Goal: Task Accomplishment & Management: Manage account settings

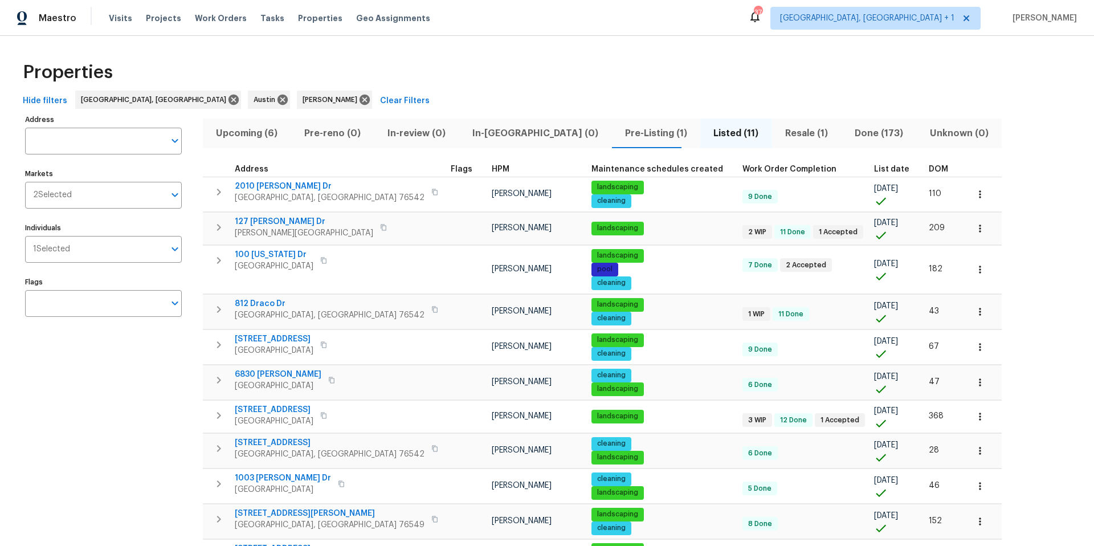
click at [239, 132] on span "Upcoming (6)" at bounding box center [247, 133] width 75 height 16
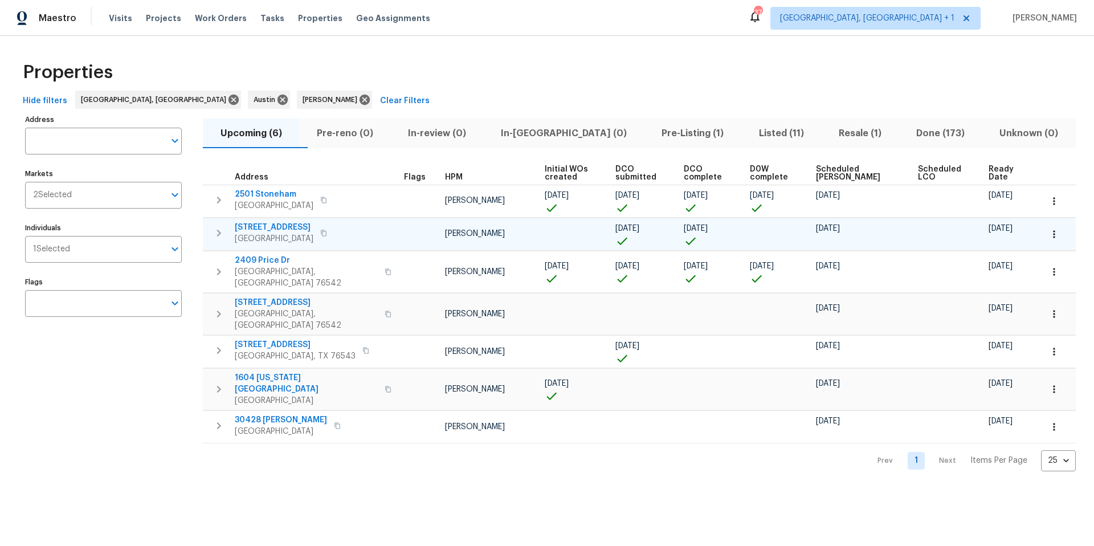
click at [274, 226] on span "3910 Hickory Rd" at bounding box center [274, 227] width 79 height 11
click at [1047, 240] on button "button" at bounding box center [1053, 234] width 25 height 25
click at [994, 300] on p "Admin: Renovation" at bounding box center [1000, 298] width 70 height 12
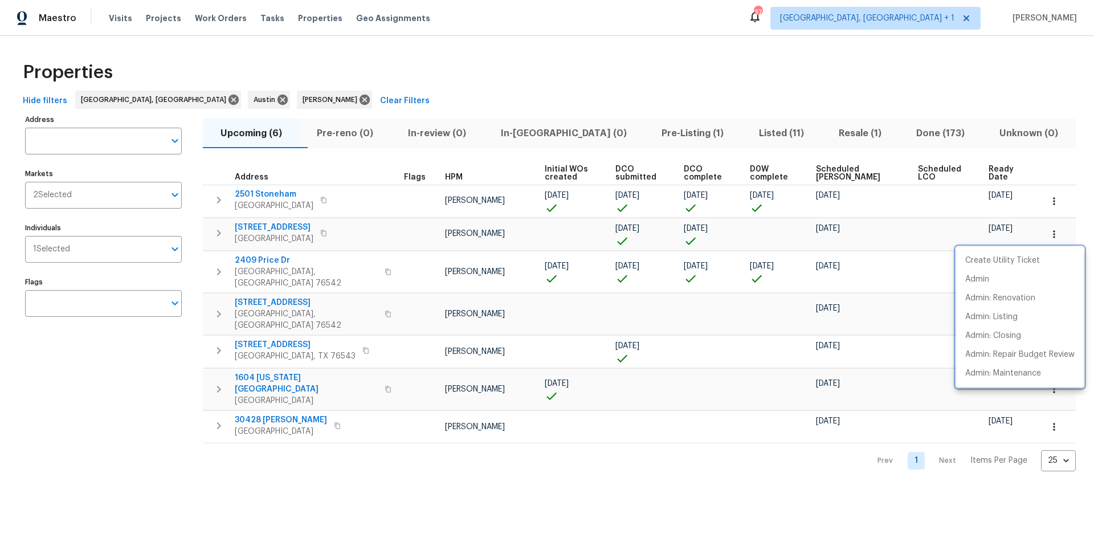
click at [429, 58] on div at bounding box center [547, 273] width 1094 height 546
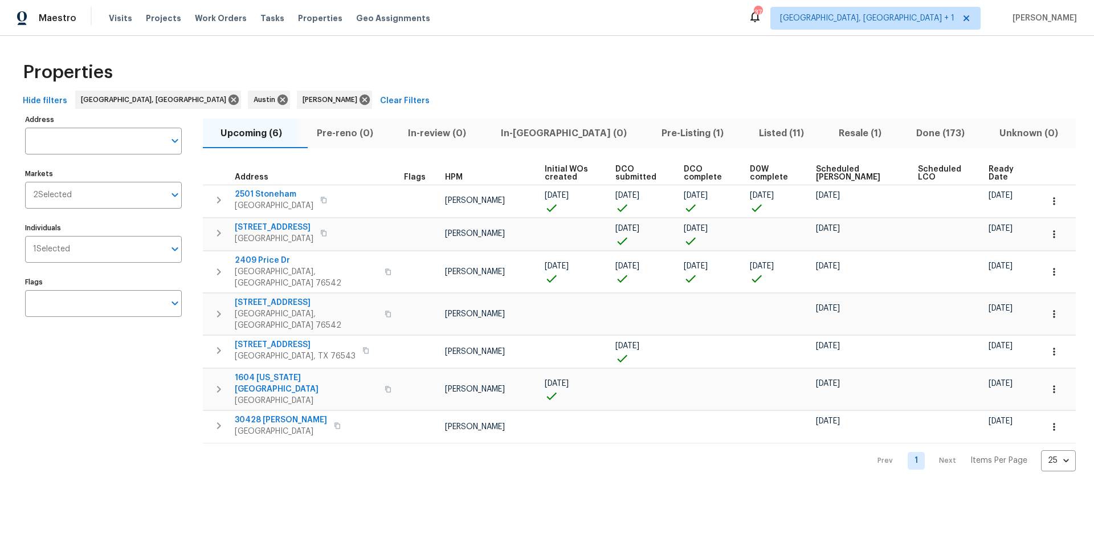
click at [988, 174] on span "Ready Date" at bounding box center [1005, 173] width 34 height 16
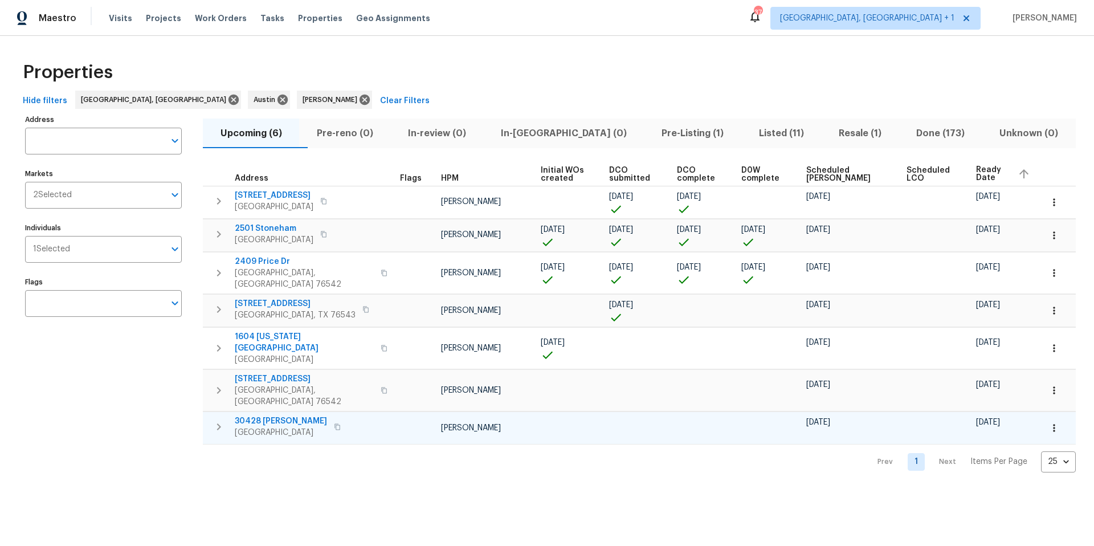
click at [1048, 422] on icon "button" at bounding box center [1053, 427] width 11 height 11
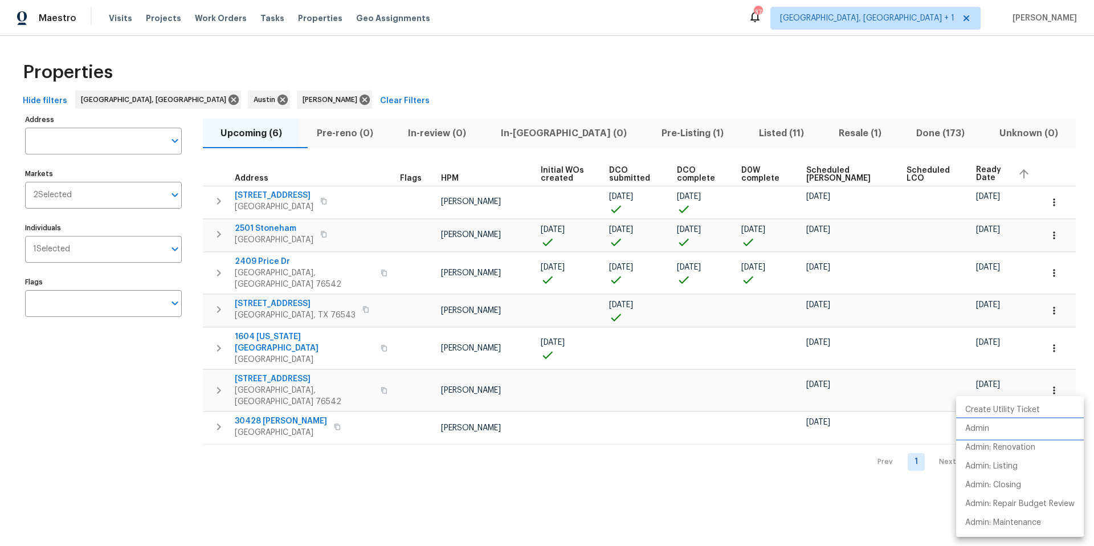
click at [996, 431] on li "Admin" at bounding box center [1020, 428] width 128 height 19
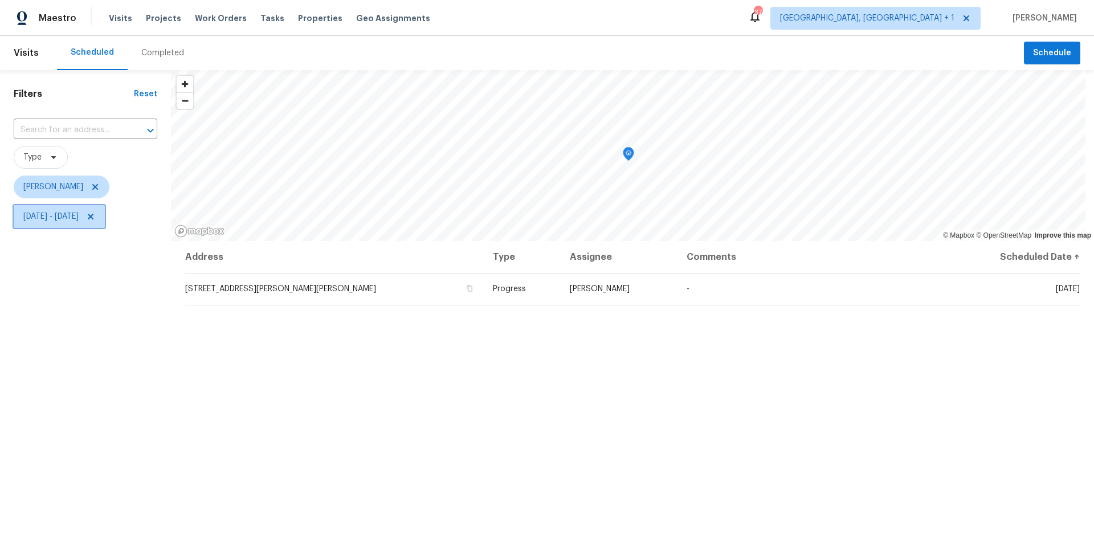
click at [79, 220] on span "[DATE] - [DATE]" at bounding box center [50, 216] width 55 height 11
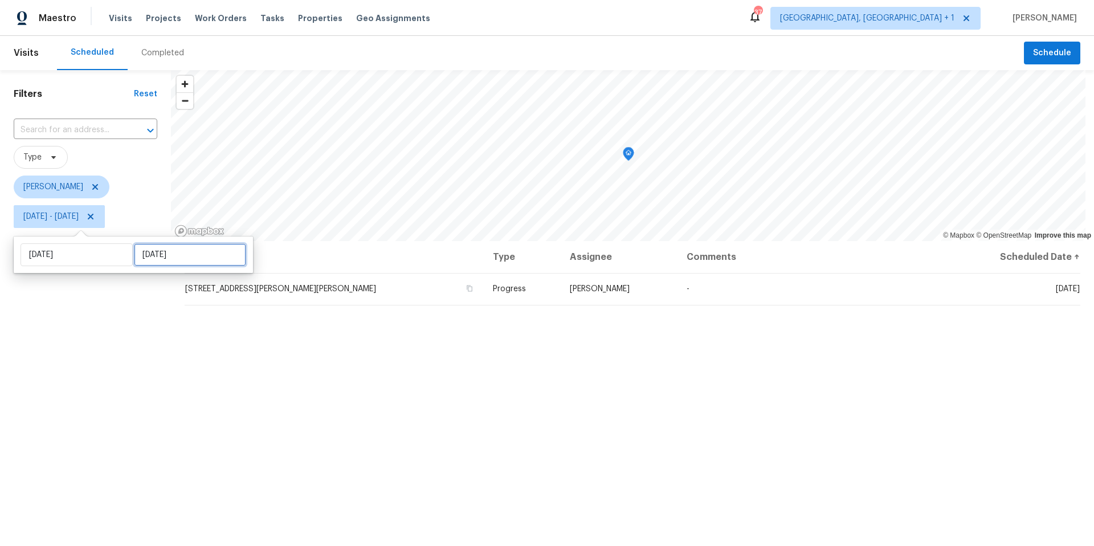
select select "9"
select select "2025"
select select "10"
select select "2025"
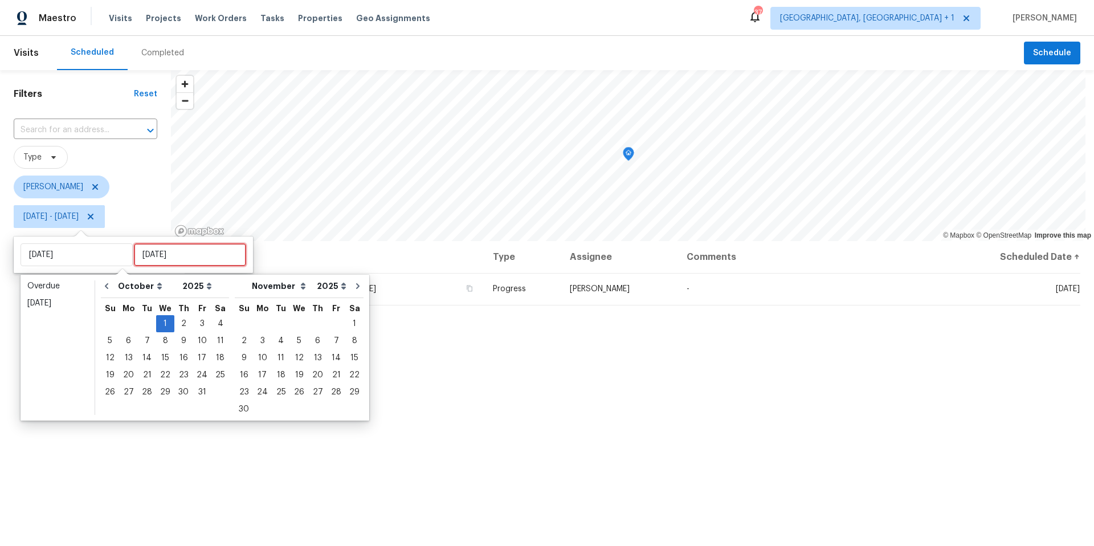
click at [144, 256] on input "Wed, Oct 01" at bounding box center [190, 254] width 112 height 23
click at [201, 326] on div "3" at bounding box center [202, 324] width 19 height 16
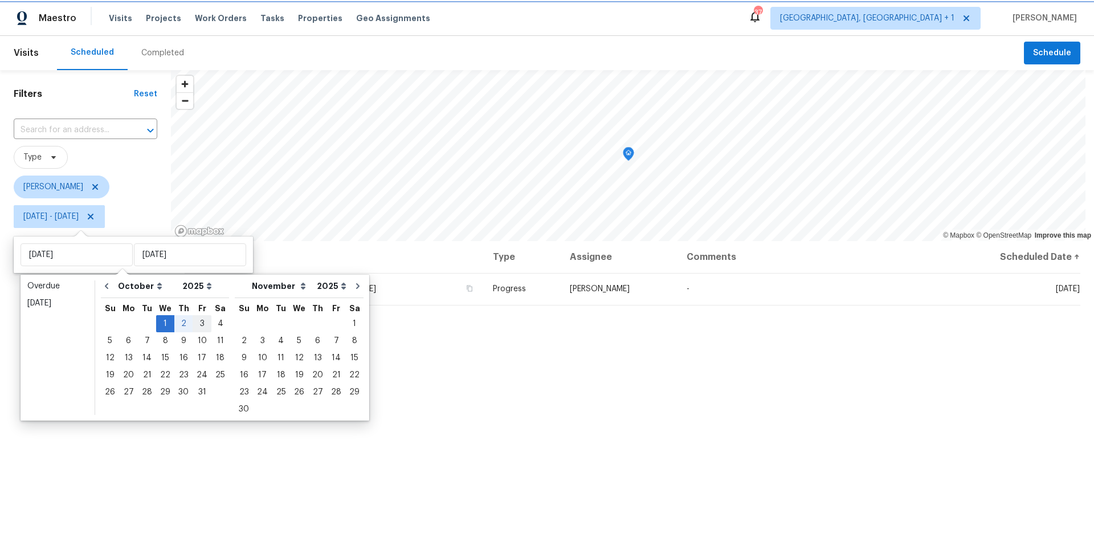
type input "Fri, Oct 03"
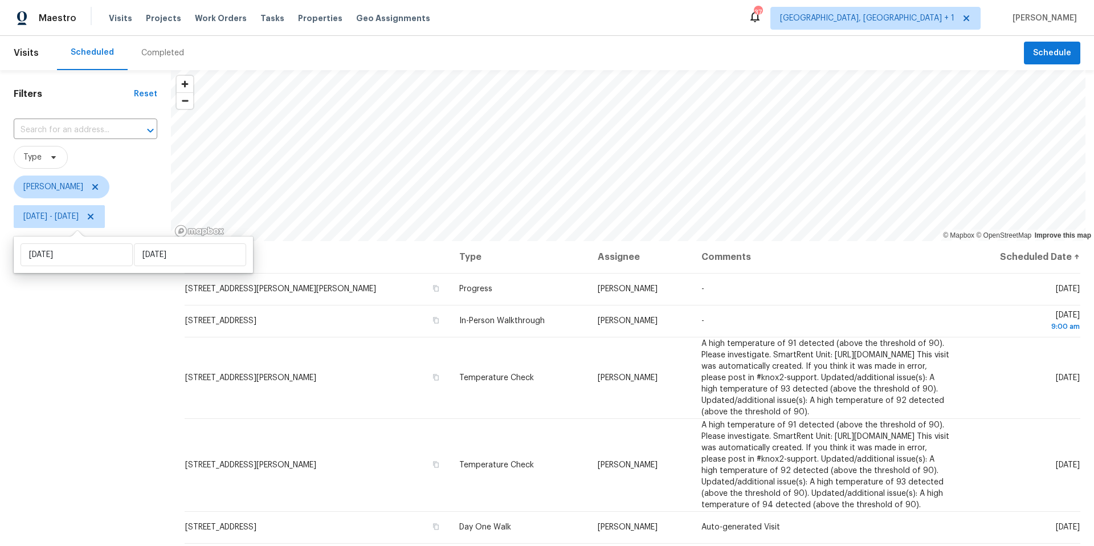
click at [77, 399] on div "Filters Reset ​ Type Nelson Figueroa Wed, Oct 01 - Fri, Oct 03" at bounding box center [85, 373] width 171 height 607
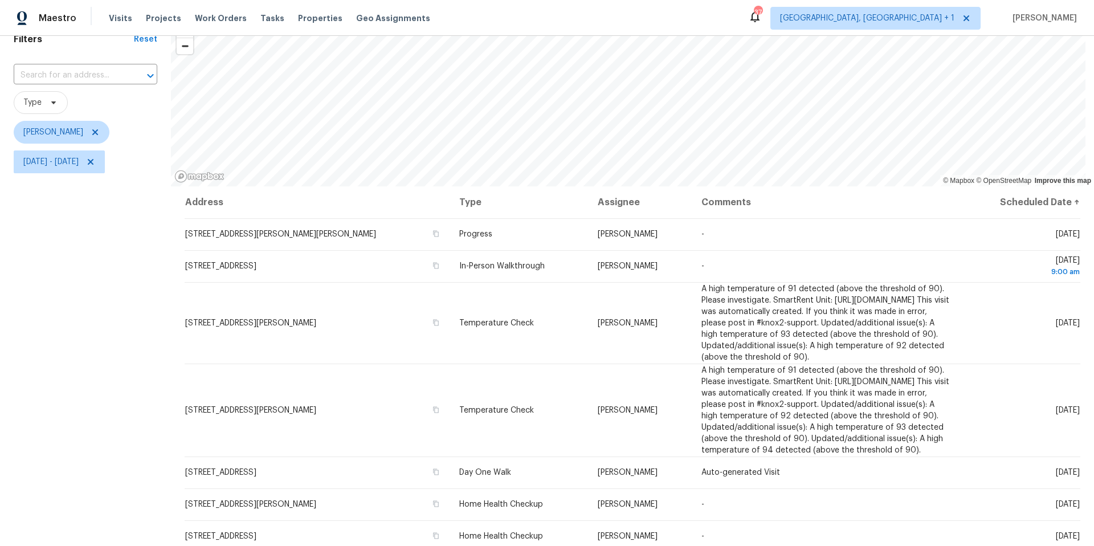
scroll to position [62, 0]
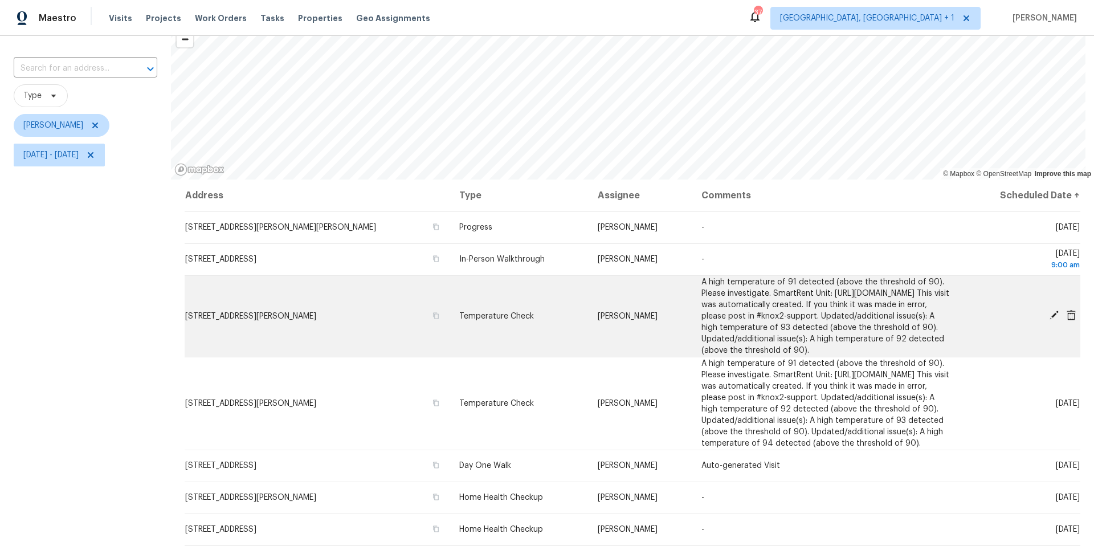
click at [1066, 320] on icon at bounding box center [1071, 315] width 10 height 10
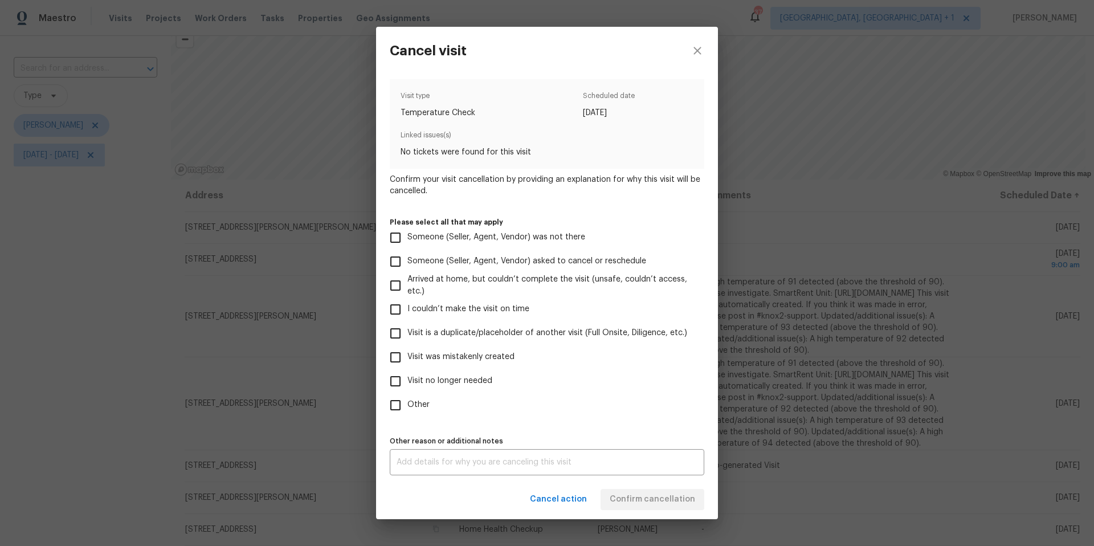
click at [400, 379] on input "Visit no longer needed" at bounding box center [395, 381] width 24 height 24
checkbox input "true"
click at [455, 488] on div "Cancel action Confirm cancellation" at bounding box center [547, 499] width 342 height 39
click at [457, 471] on div "x Other reason or additional notes" at bounding box center [547, 462] width 314 height 26
type textarea "HVAC unit was repaired"
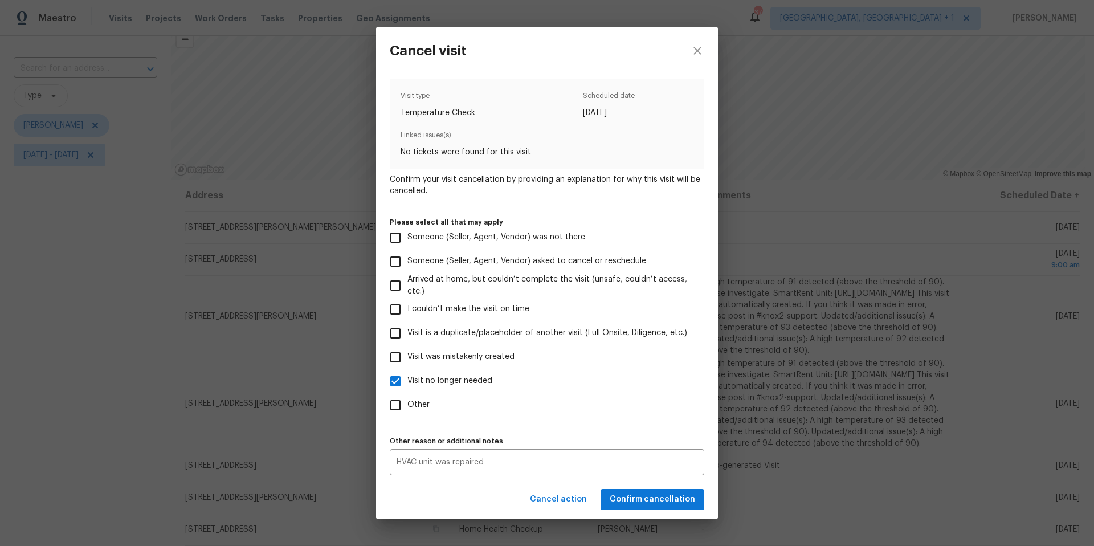
drag, startPoint x: 586, startPoint y: 422, endPoint x: 586, endPoint y: 428, distance: 6.8
click at [586, 428] on div "Visit type Temperature Check Scheduled date 10/3/2025 Linked issues(s) No ticke…" at bounding box center [547, 277] width 314 height 396
click at [653, 512] on div "Cancel action Confirm cancellation" at bounding box center [547, 499] width 342 height 39
click at [653, 500] on span "Confirm cancellation" at bounding box center [652, 499] width 85 height 14
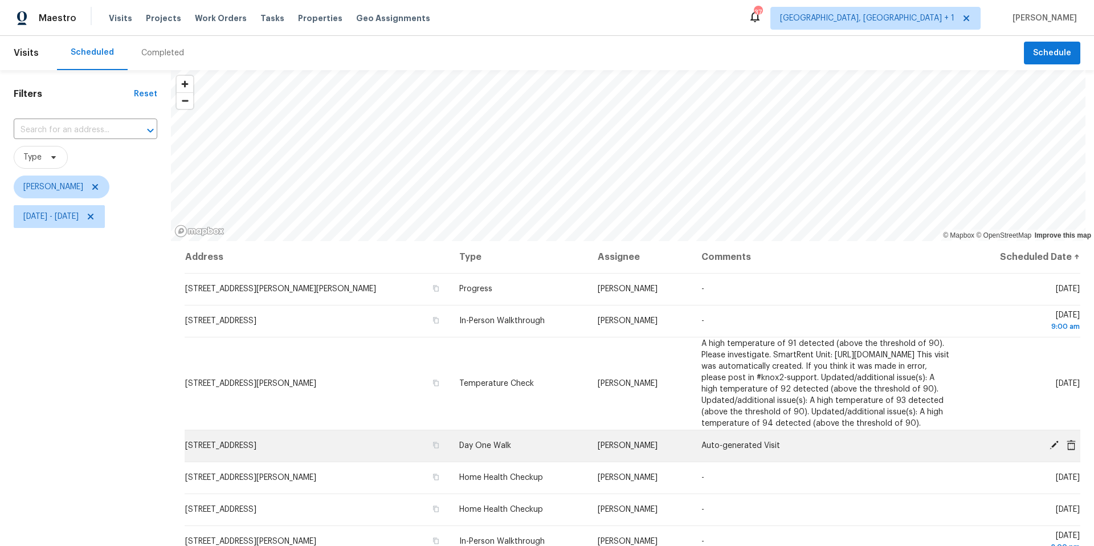
click at [1049, 450] on icon at bounding box center [1053, 444] width 9 height 9
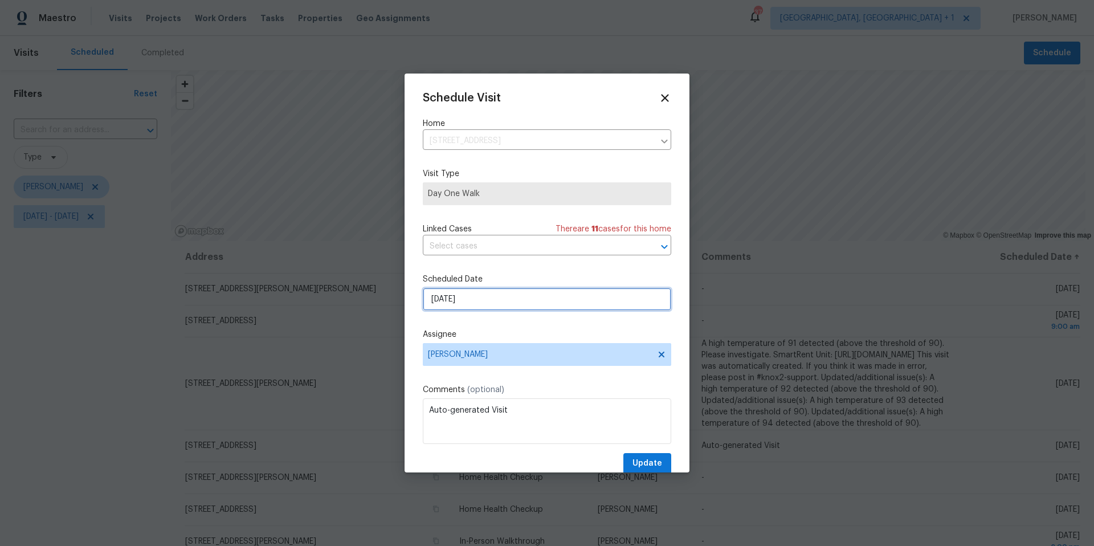
click at [473, 298] on input "10/3/2025" at bounding box center [547, 299] width 248 height 23
select select "9"
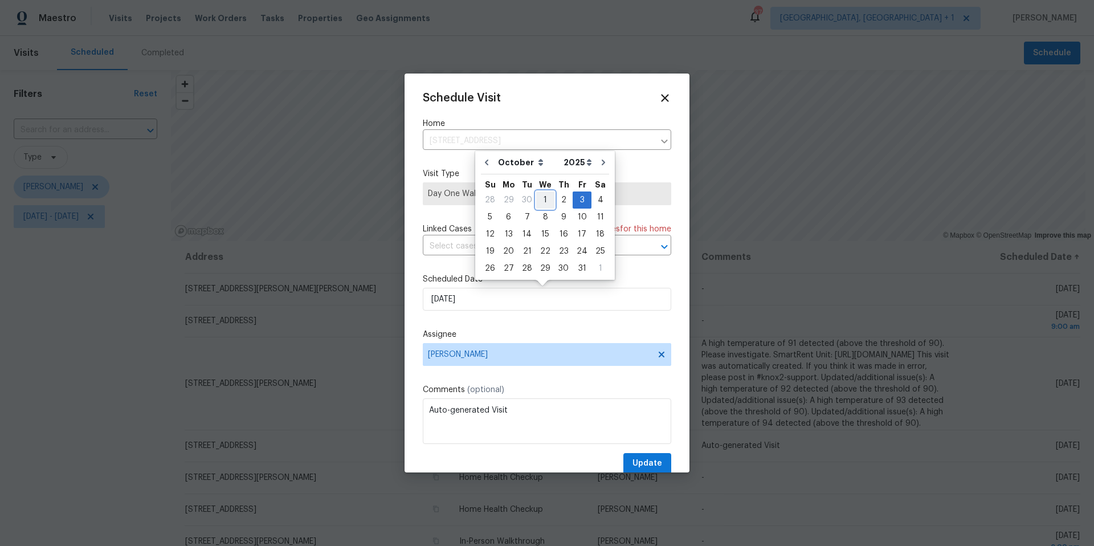
click at [543, 197] on div "1" at bounding box center [545, 200] width 18 height 16
type input "10/1/2025"
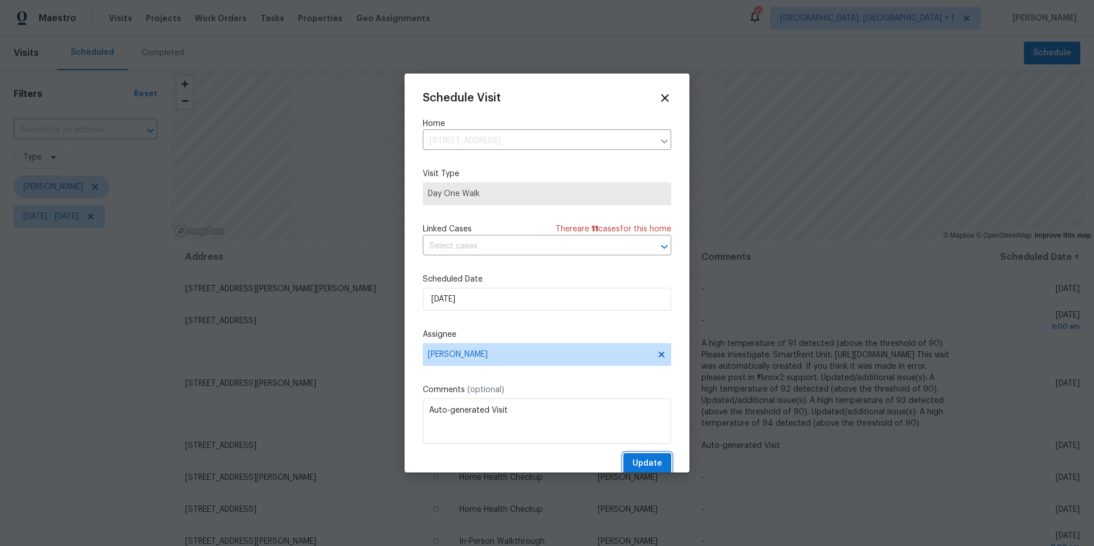
click at [624, 468] on button "Update" at bounding box center [647, 463] width 48 height 21
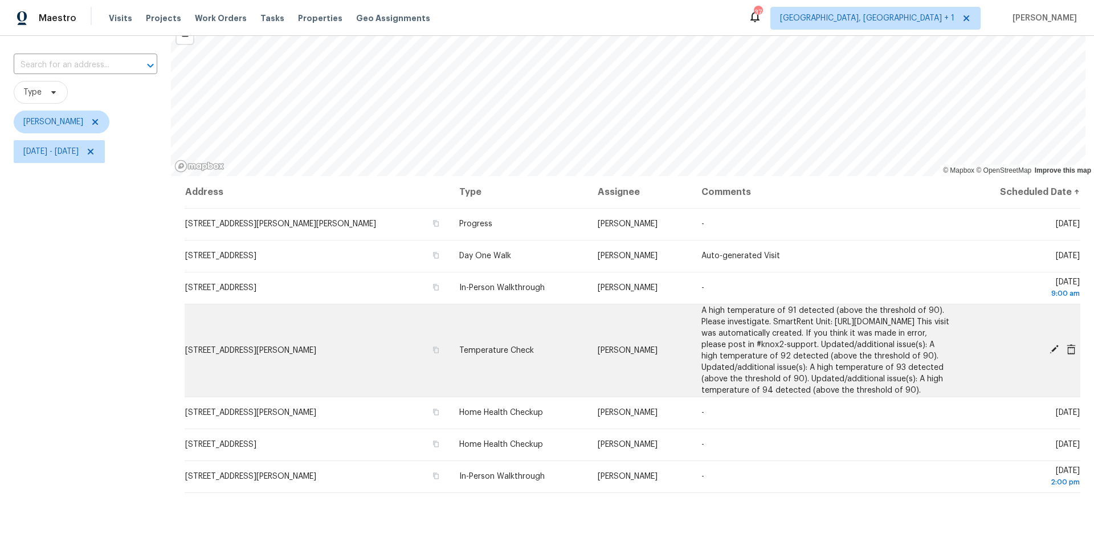
scroll to position [71, 0]
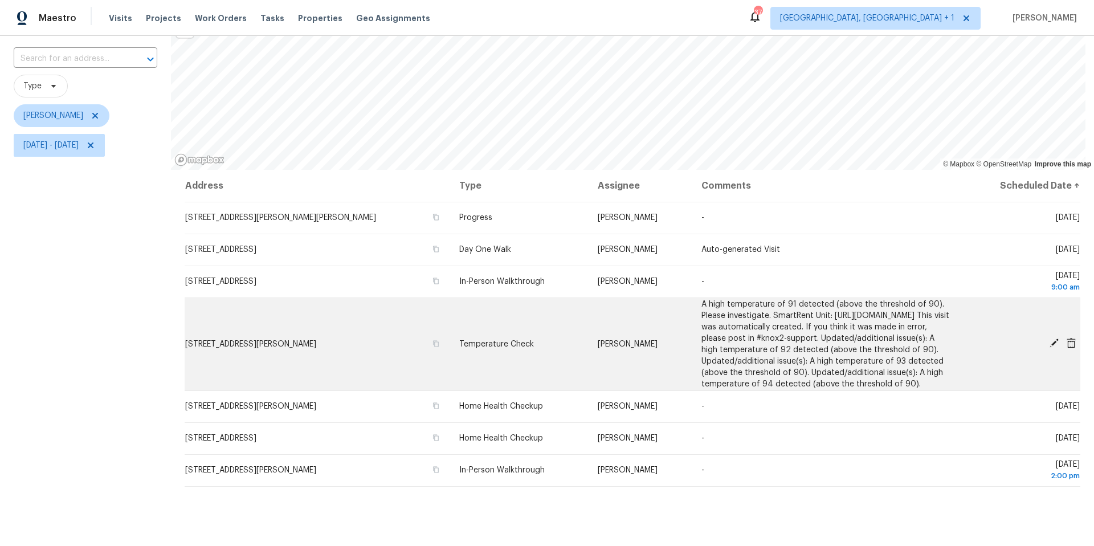
click at [1049, 348] on icon at bounding box center [1054, 343] width 10 height 10
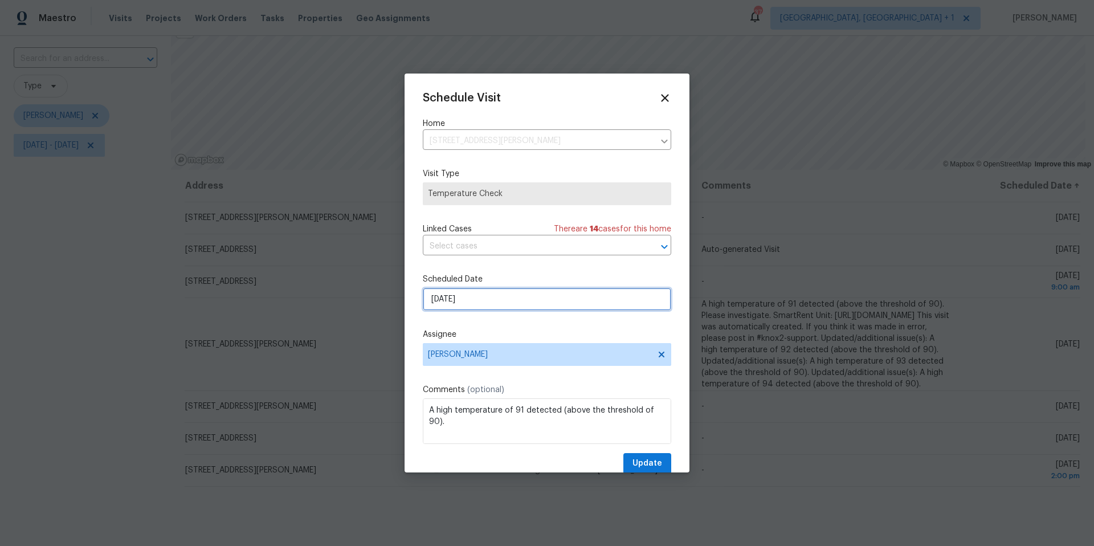
select select "9"
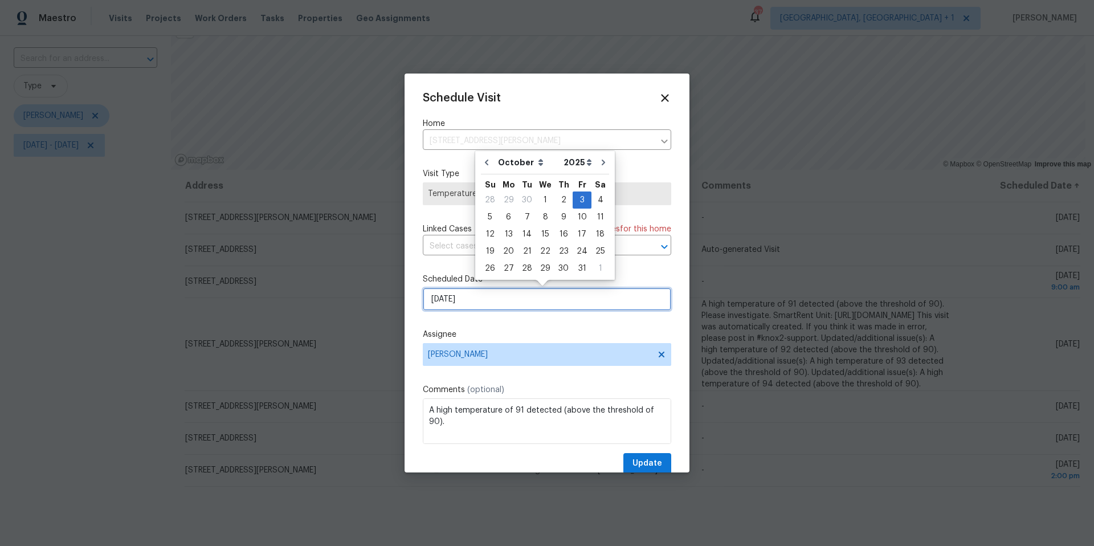
click at [496, 299] on input "10/3/2025" at bounding box center [547, 299] width 248 height 23
click at [544, 203] on div "1" at bounding box center [545, 200] width 18 height 16
type input "10/1/2025"
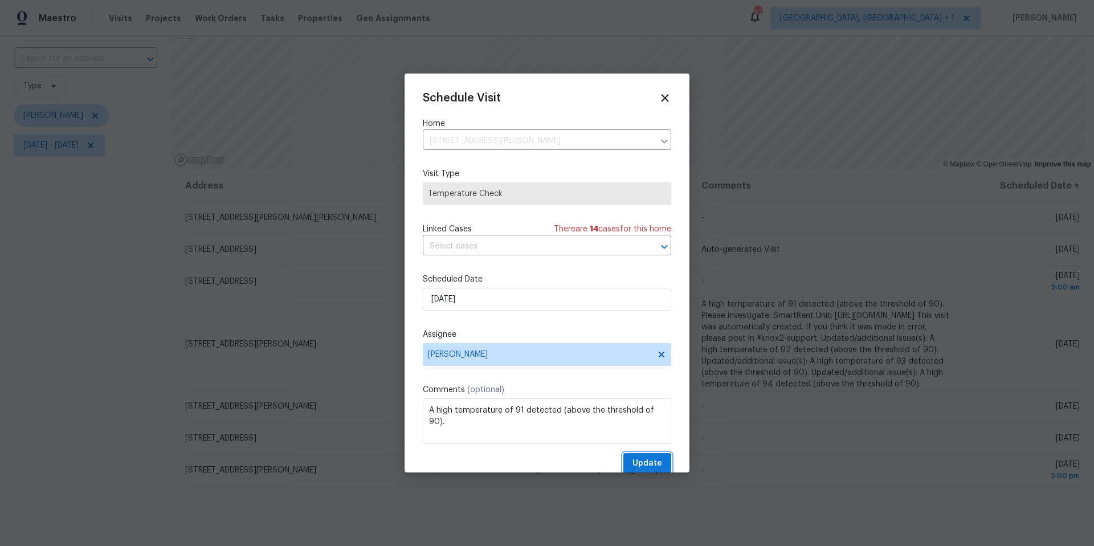
click at [623, 455] on button "Update" at bounding box center [647, 463] width 48 height 21
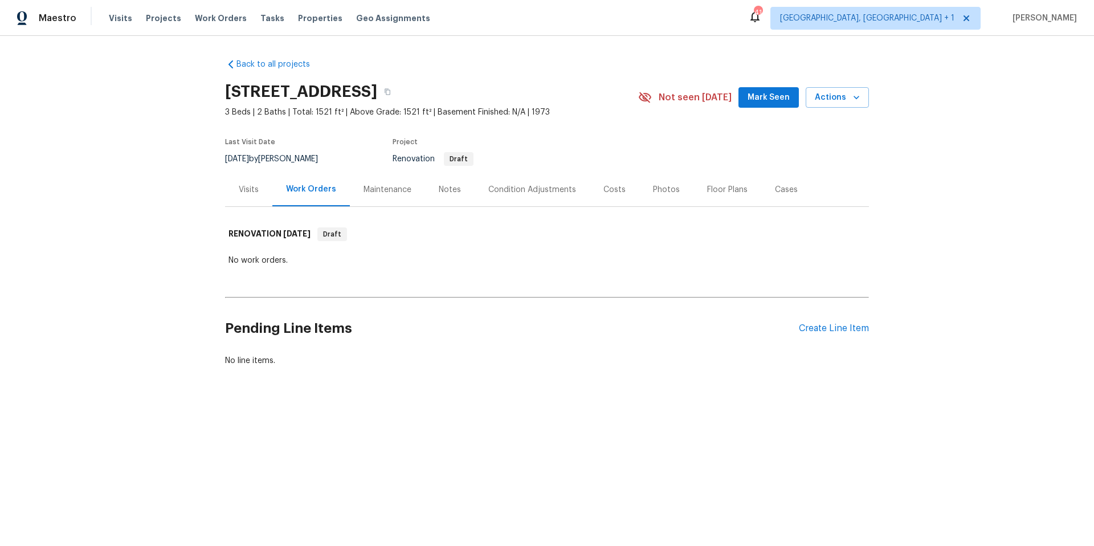
click at [538, 199] on div "Condition Adjustments" at bounding box center [532, 190] width 115 height 34
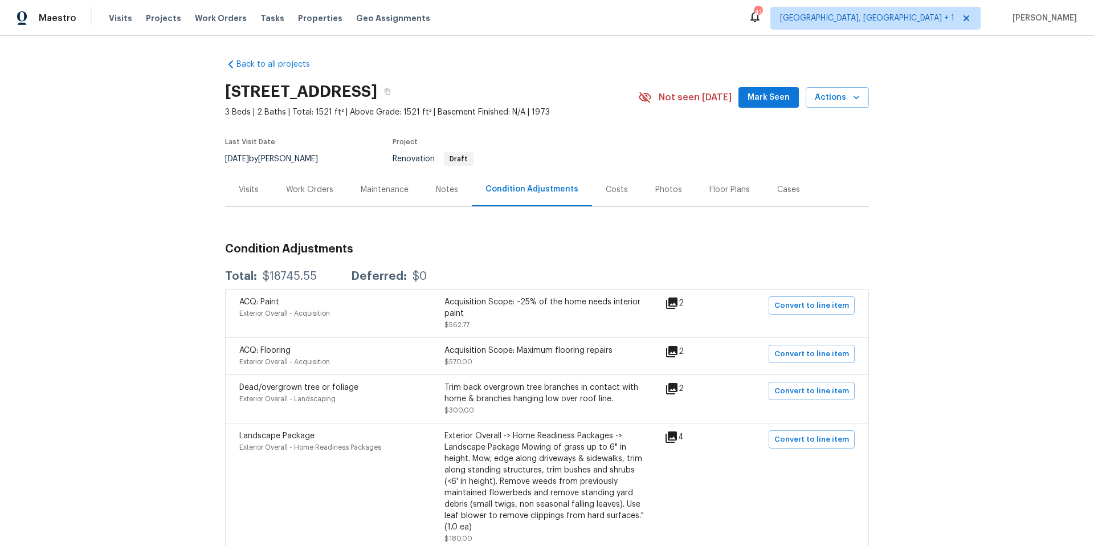
click at [677, 305] on icon at bounding box center [671, 302] width 11 height 11
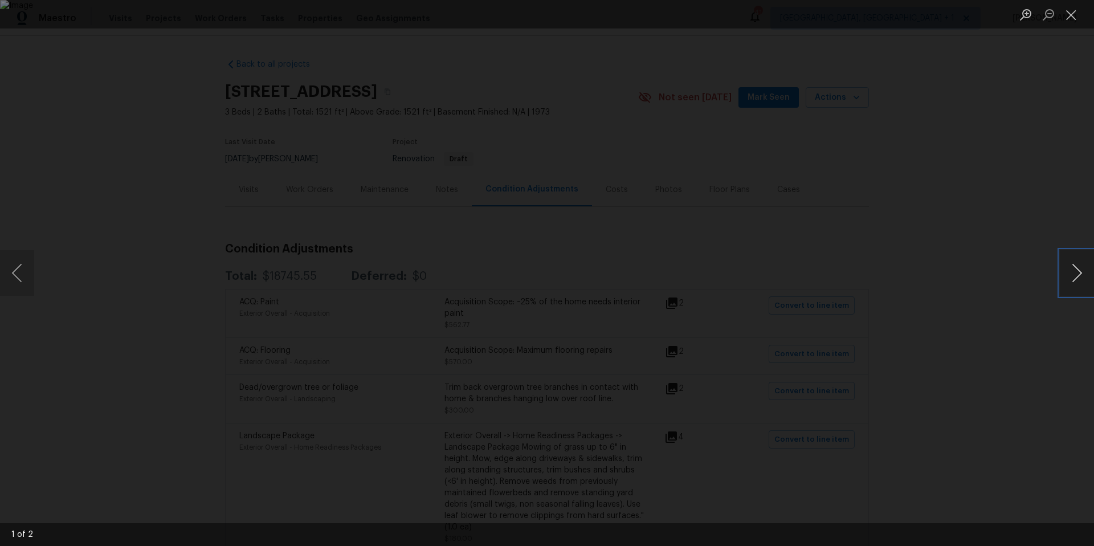
click at [1075, 270] on button "Next image" at bounding box center [1077, 273] width 34 height 46
click at [1064, 8] on button "Close lightbox" at bounding box center [1071, 15] width 23 height 20
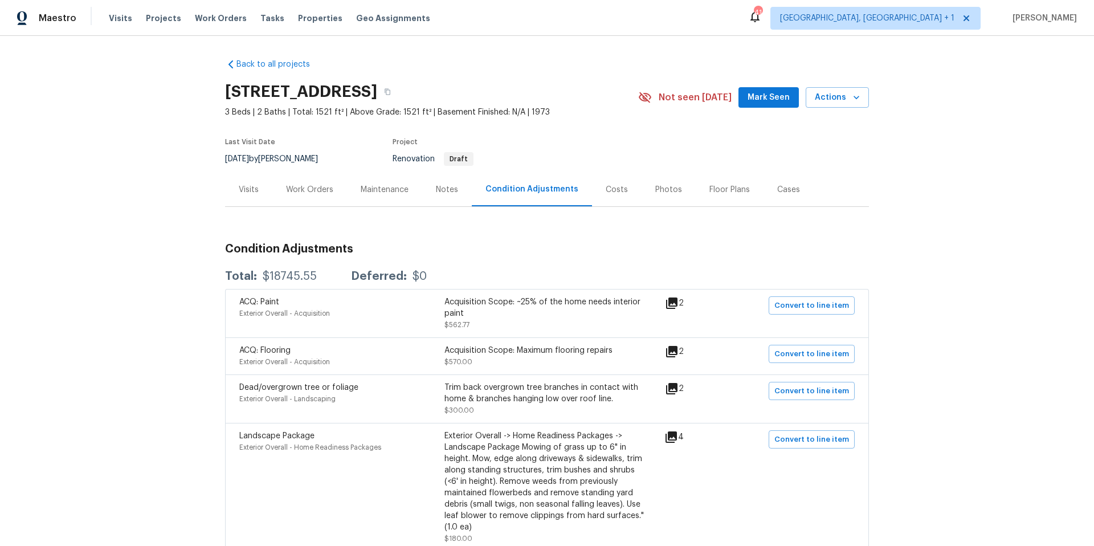
click at [676, 350] on icon at bounding box center [671, 351] width 11 height 11
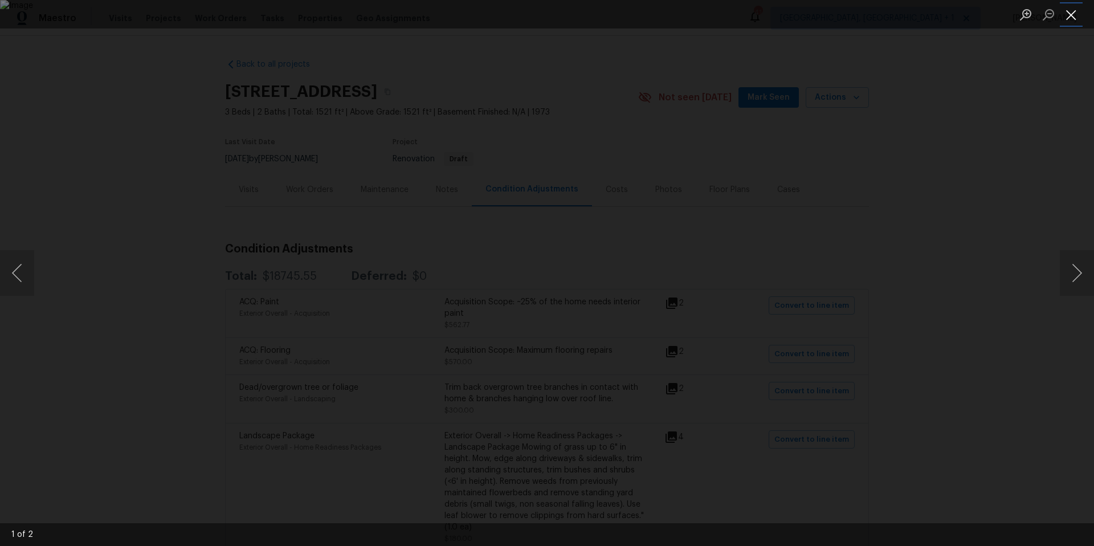
click at [1077, 10] on button "Close lightbox" at bounding box center [1071, 15] width 23 height 20
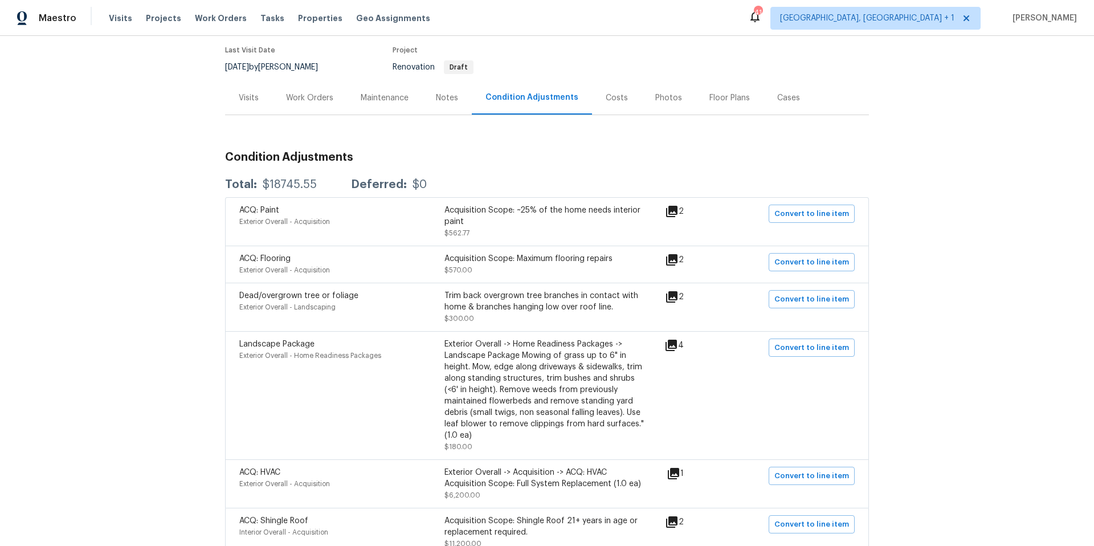
scroll to position [101, 0]
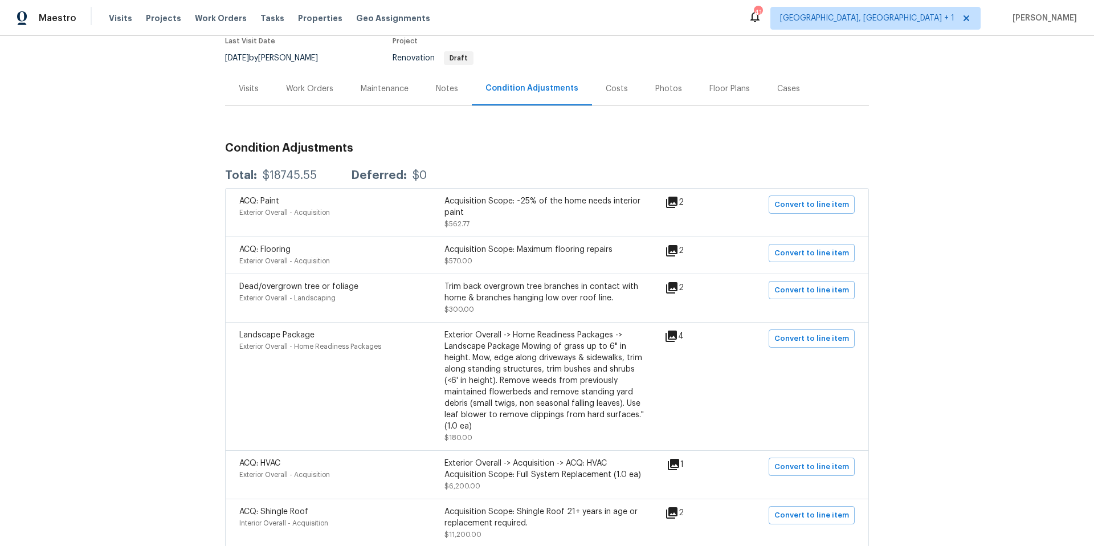
click at [672, 507] on icon at bounding box center [671, 512] width 11 height 11
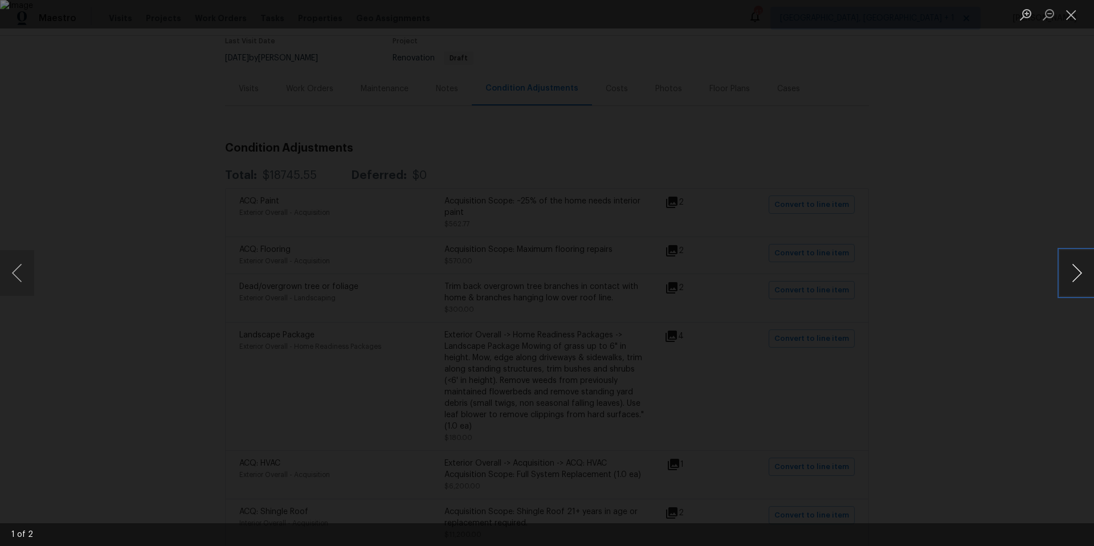
click at [1076, 276] on button "Next image" at bounding box center [1077, 273] width 34 height 46
click at [1069, 13] on button "Close lightbox" at bounding box center [1071, 15] width 23 height 20
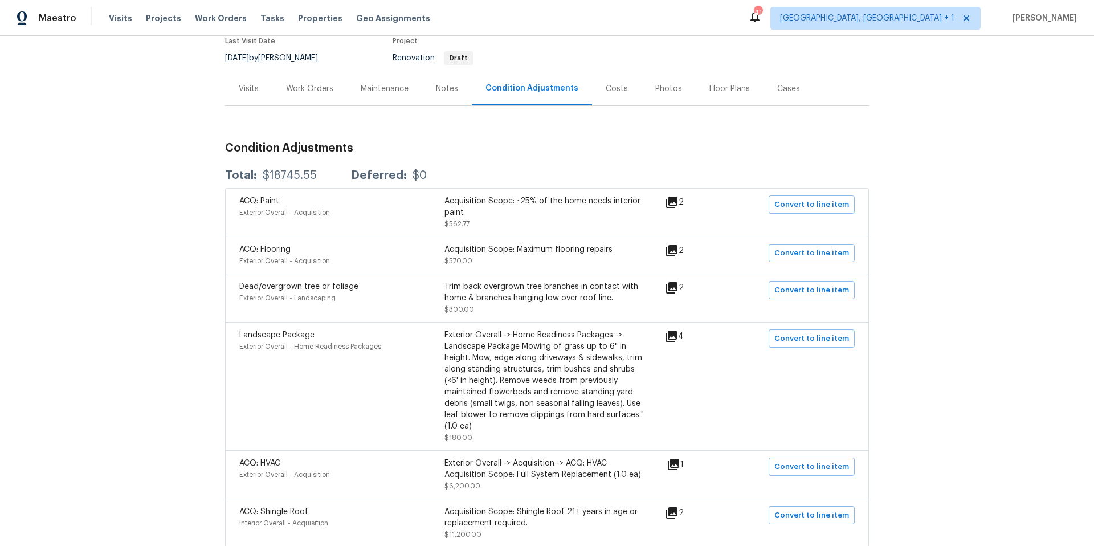
click at [286, 92] on div "Work Orders" at bounding box center [309, 88] width 47 height 11
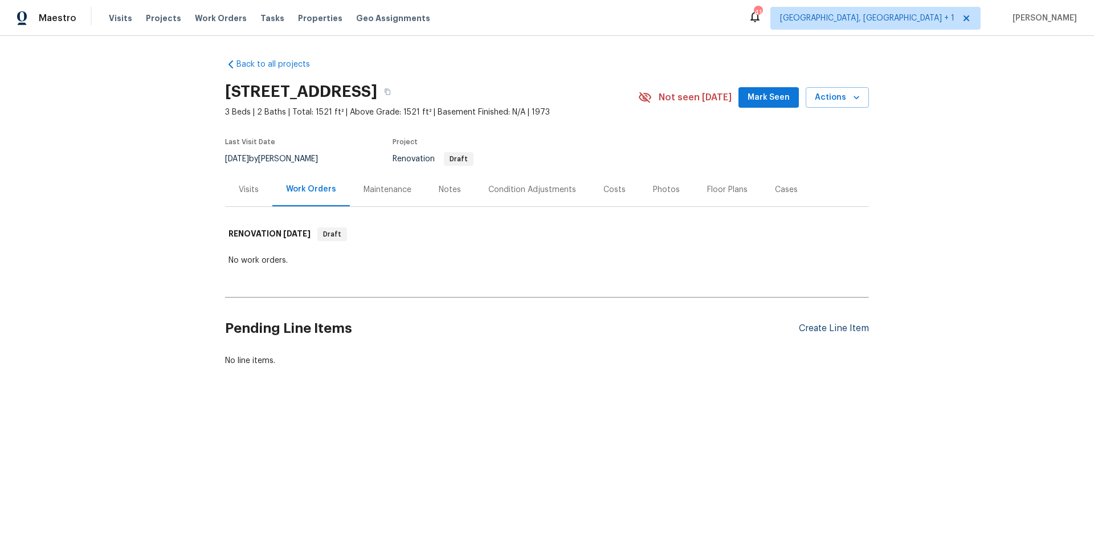
click at [838, 331] on div "Create Line Item" at bounding box center [834, 328] width 70 height 11
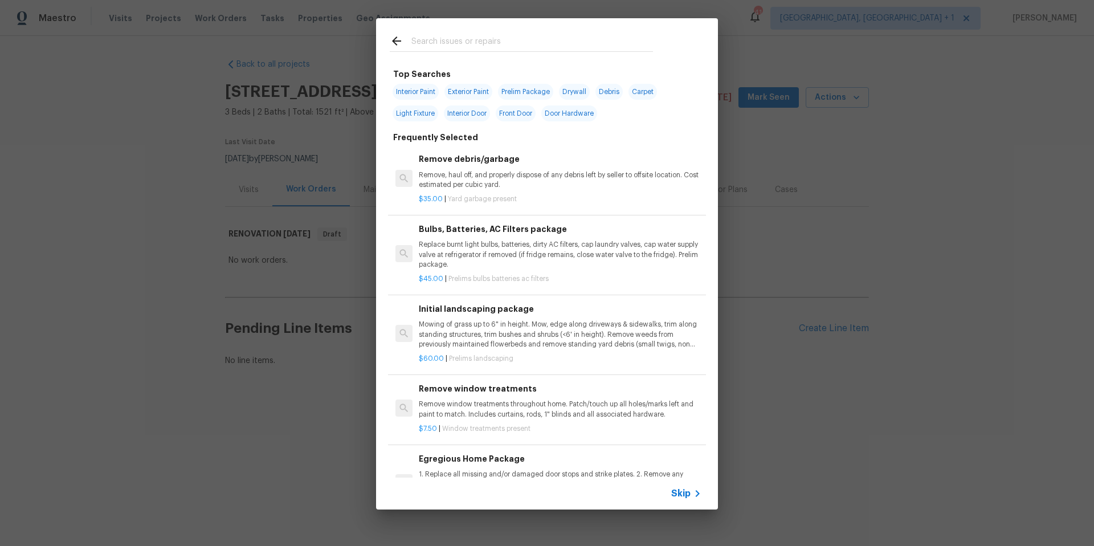
click at [770, 42] on div "Top Searches Interior Paint Exterior Paint Prelim Package Drywall Debris Carpet…" at bounding box center [547, 264] width 1094 height 528
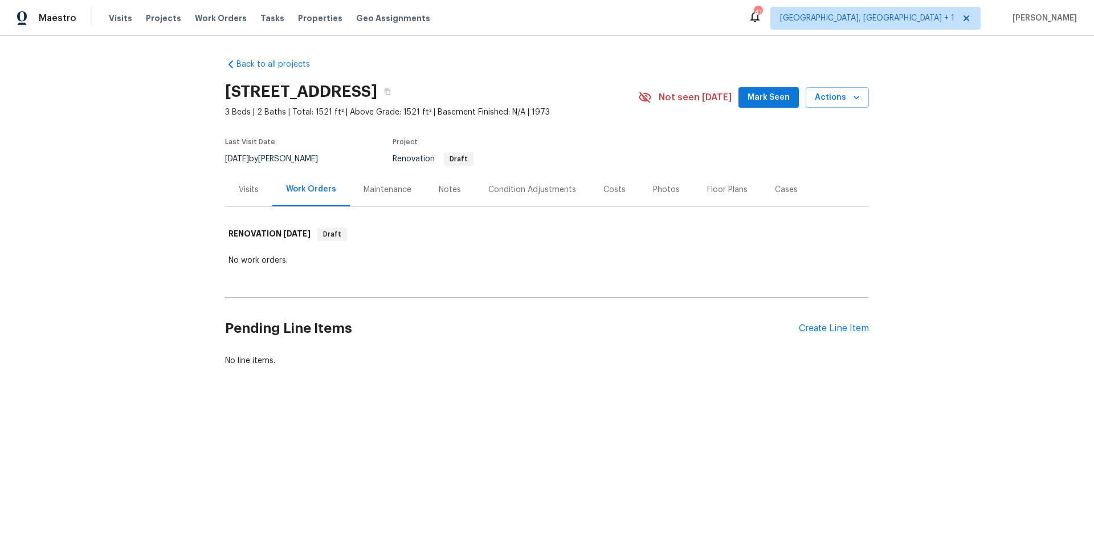
click at [516, 197] on div "Condition Adjustments" at bounding box center [532, 190] width 115 height 34
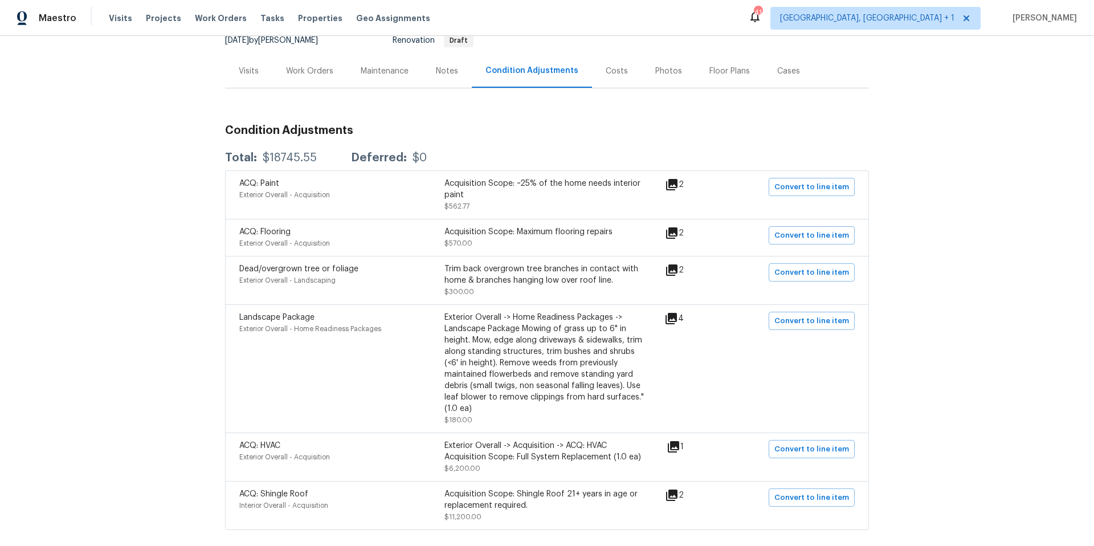
scroll to position [133, 0]
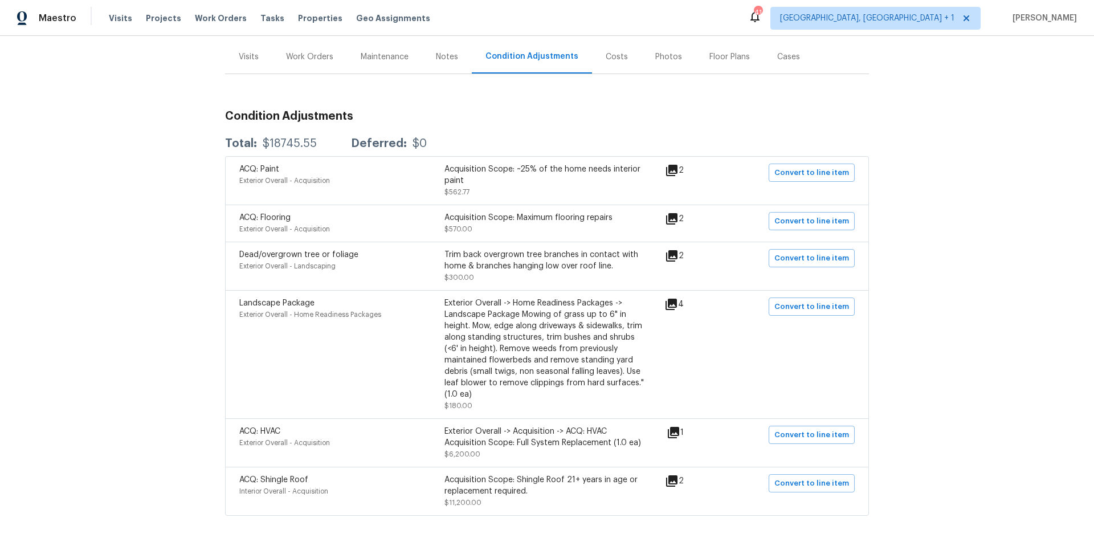
click at [674, 304] on icon at bounding box center [670, 304] width 11 height 11
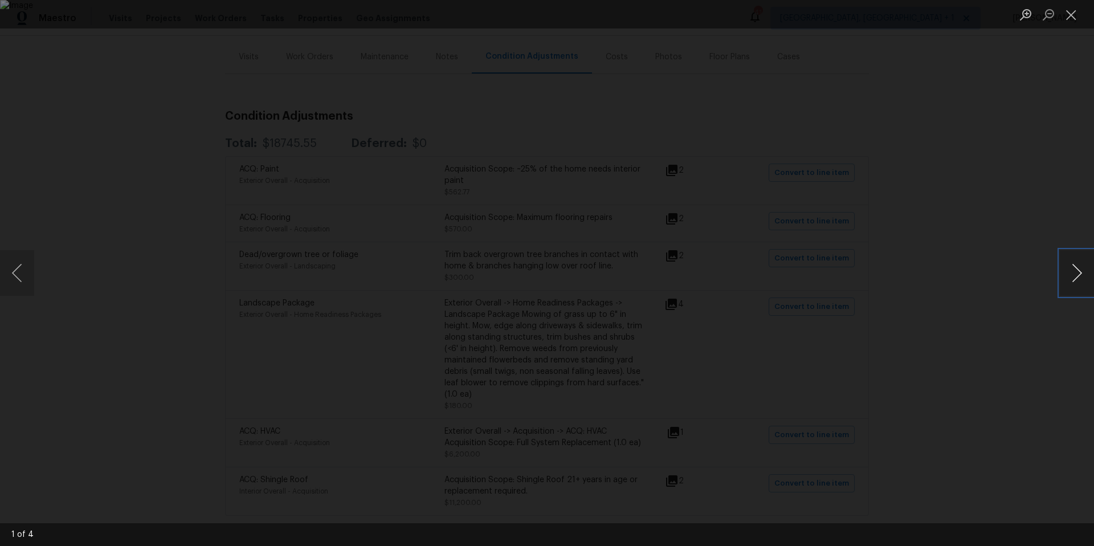
click at [1072, 269] on button "Next image" at bounding box center [1077, 273] width 34 height 46
click at [1073, 14] on button "Close lightbox" at bounding box center [1071, 15] width 23 height 20
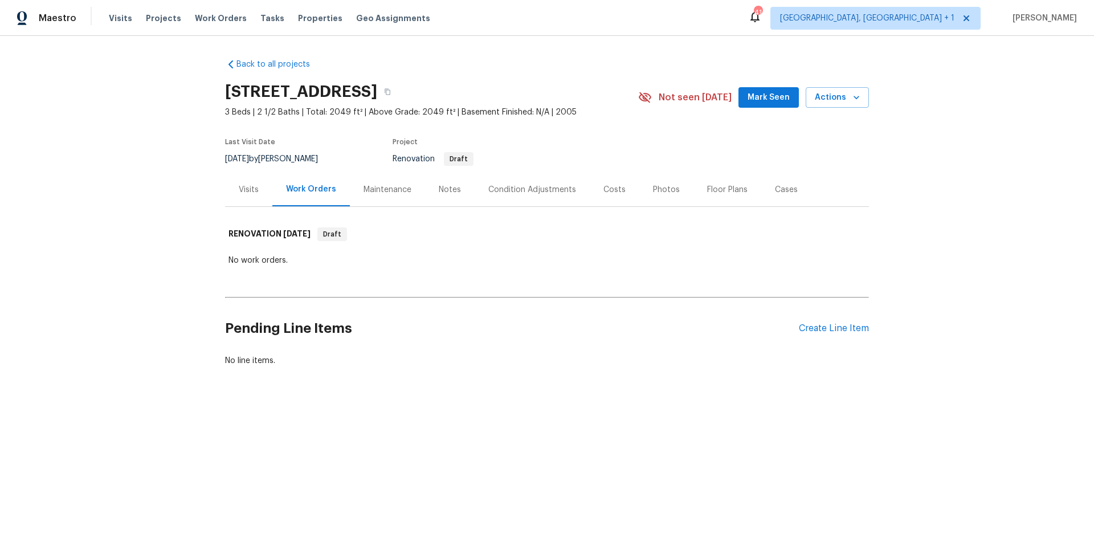
click at [540, 192] on div "Condition Adjustments" at bounding box center [532, 189] width 88 height 11
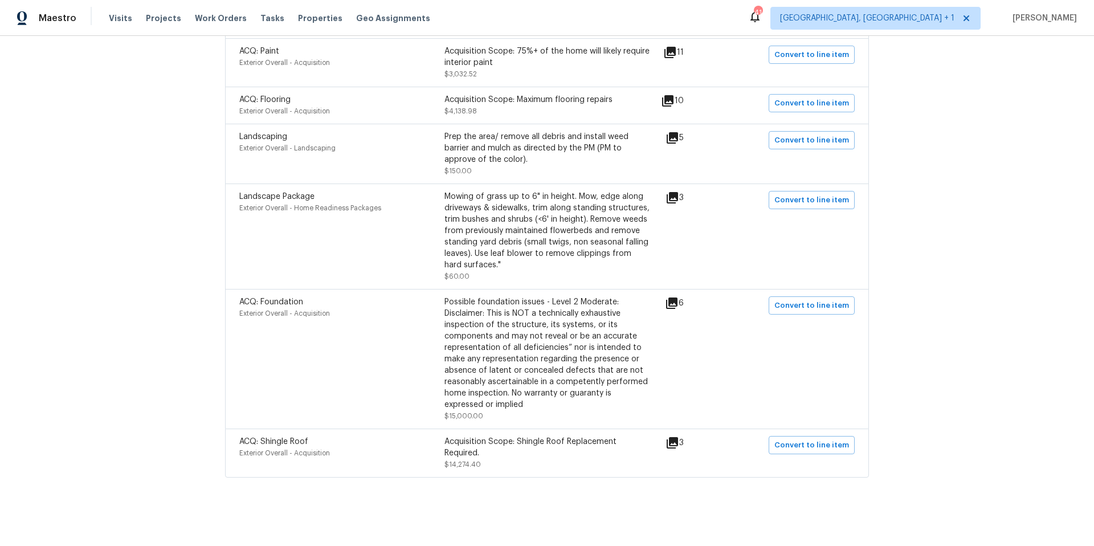
scroll to position [50, 0]
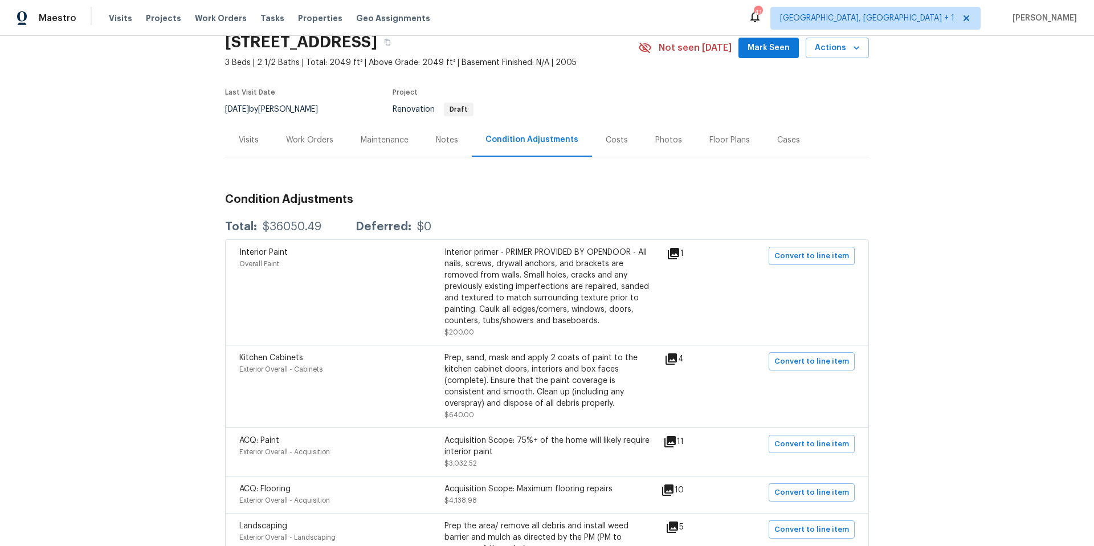
click at [239, 140] on div "Visits" at bounding box center [249, 139] width 20 height 11
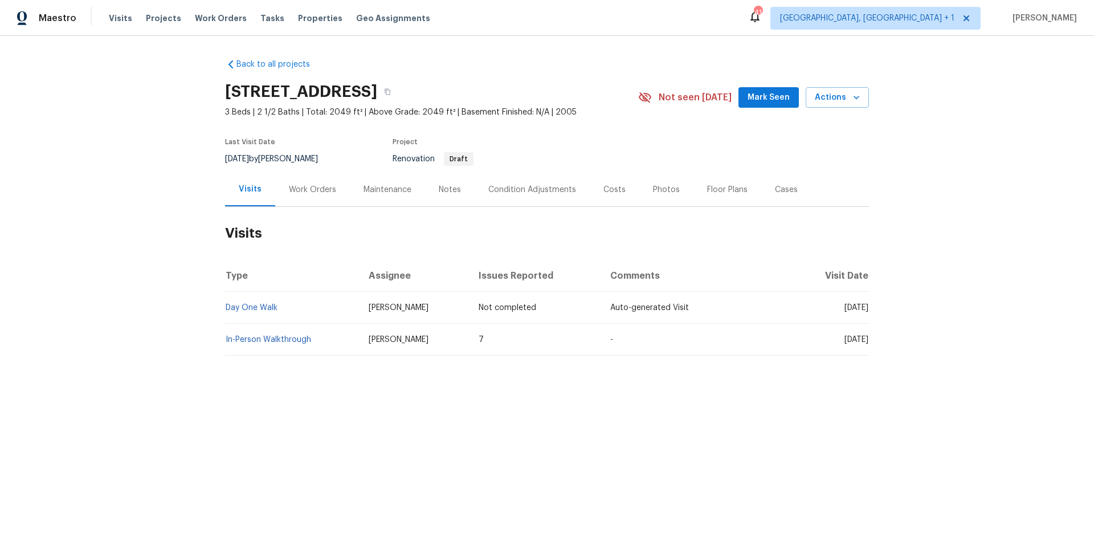
click at [256, 185] on div "Visits" at bounding box center [250, 190] width 50 height 34
click at [264, 339] on link "In-Person Walkthrough" at bounding box center [268, 340] width 85 height 8
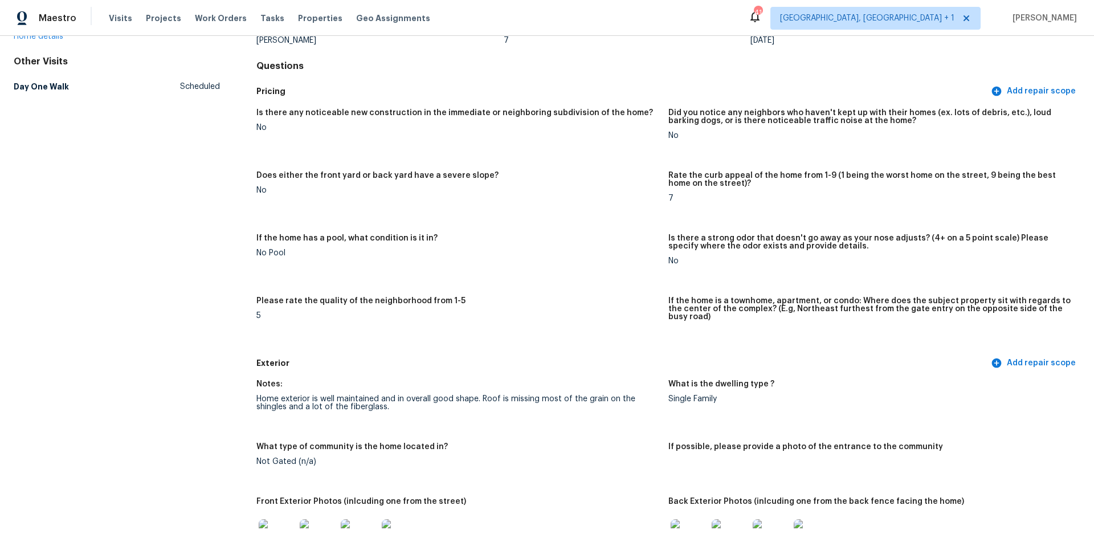
scroll to position [302, 0]
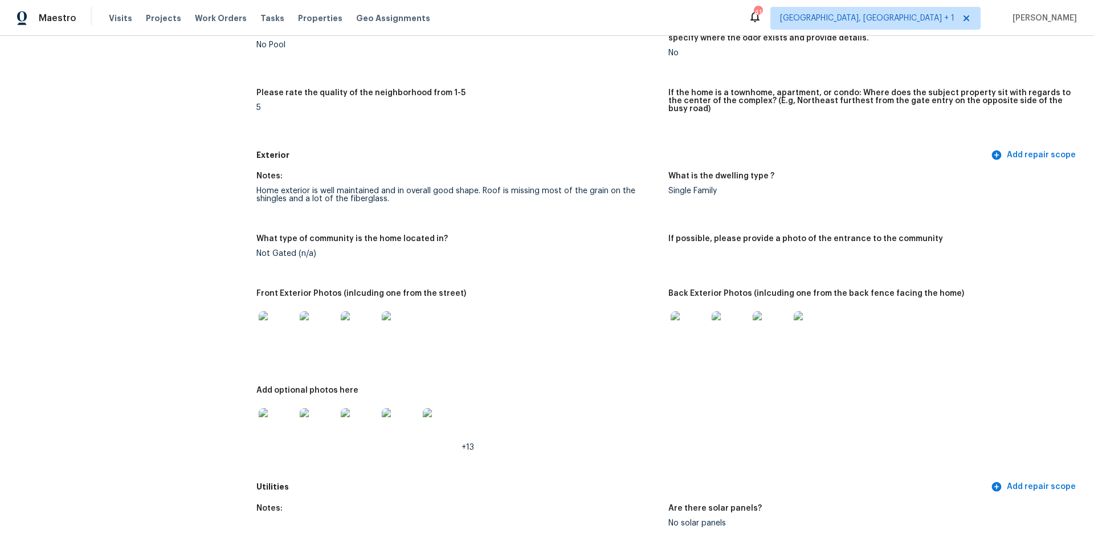
click at [281, 325] on img at bounding box center [277, 329] width 36 height 36
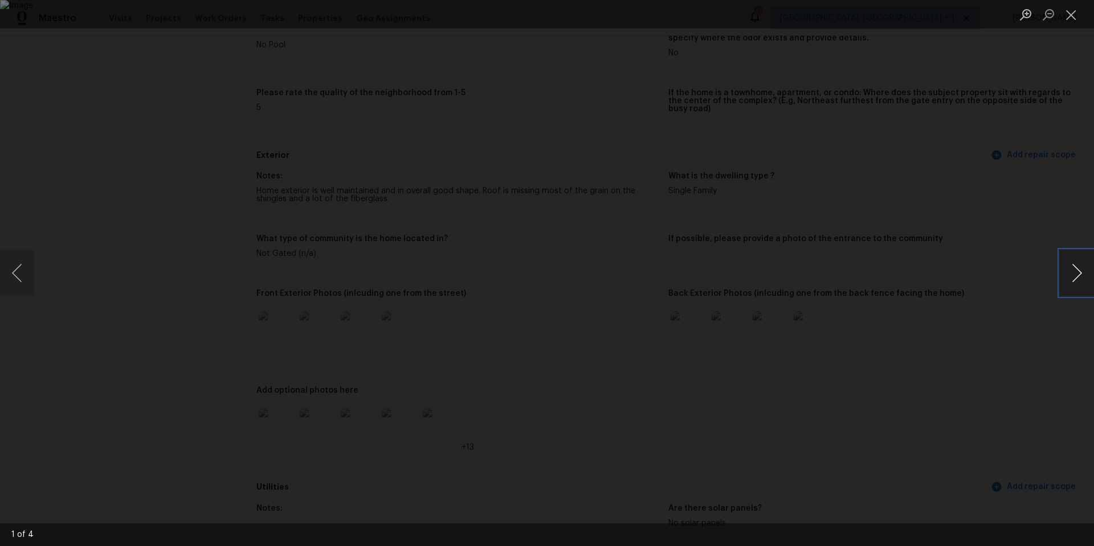
click at [1069, 272] on button "Next image" at bounding box center [1077, 273] width 34 height 46
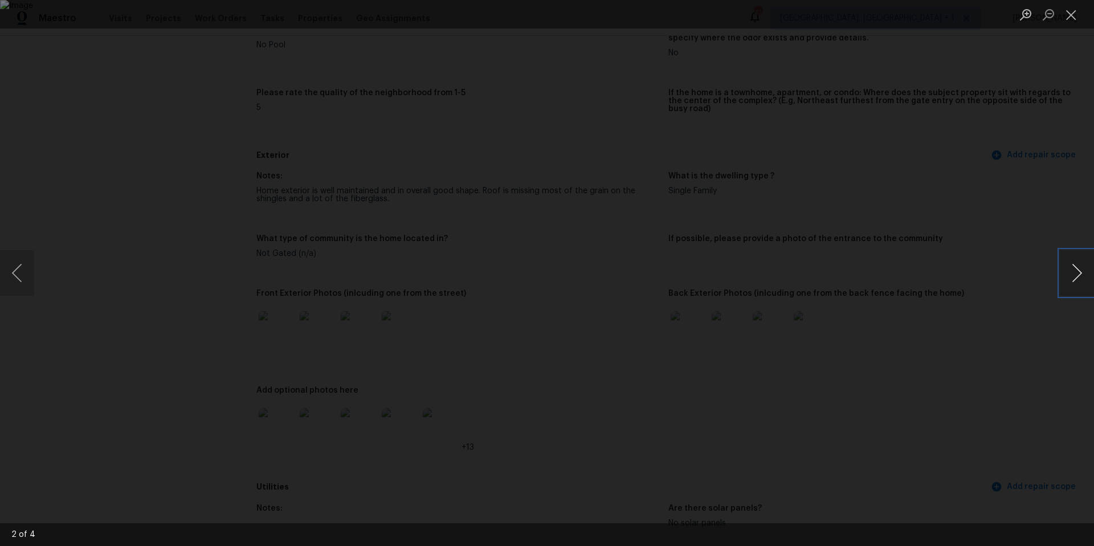
click at [1069, 272] on button "Next image" at bounding box center [1077, 273] width 34 height 46
click at [1073, 13] on button "Close lightbox" at bounding box center [1071, 15] width 23 height 20
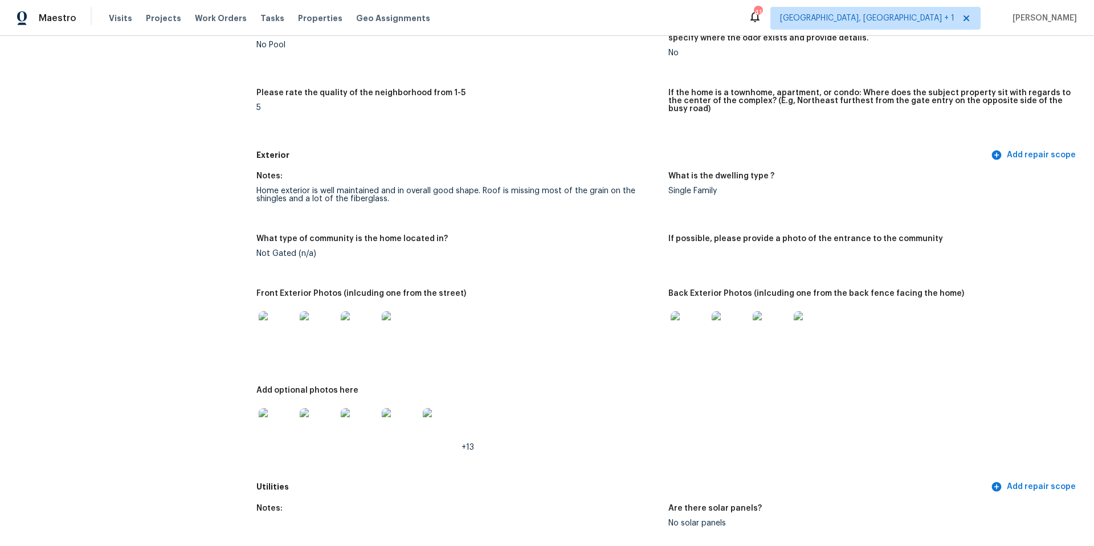
click at [677, 329] on img at bounding box center [689, 329] width 36 height 36
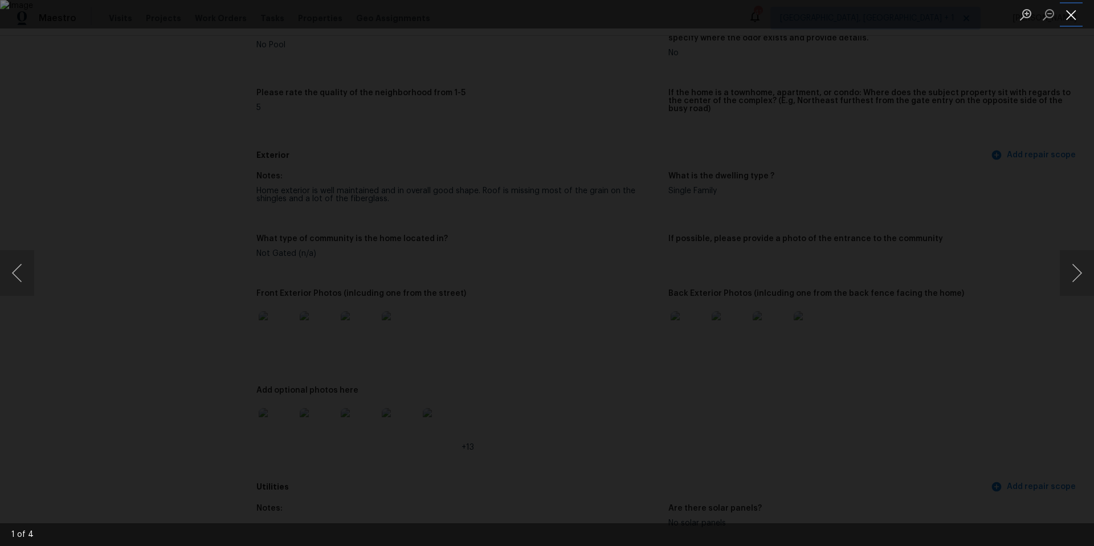
click at [1068, 17] on button "Close lightbox" at bounding box center [1071, 15] width 23 height 20
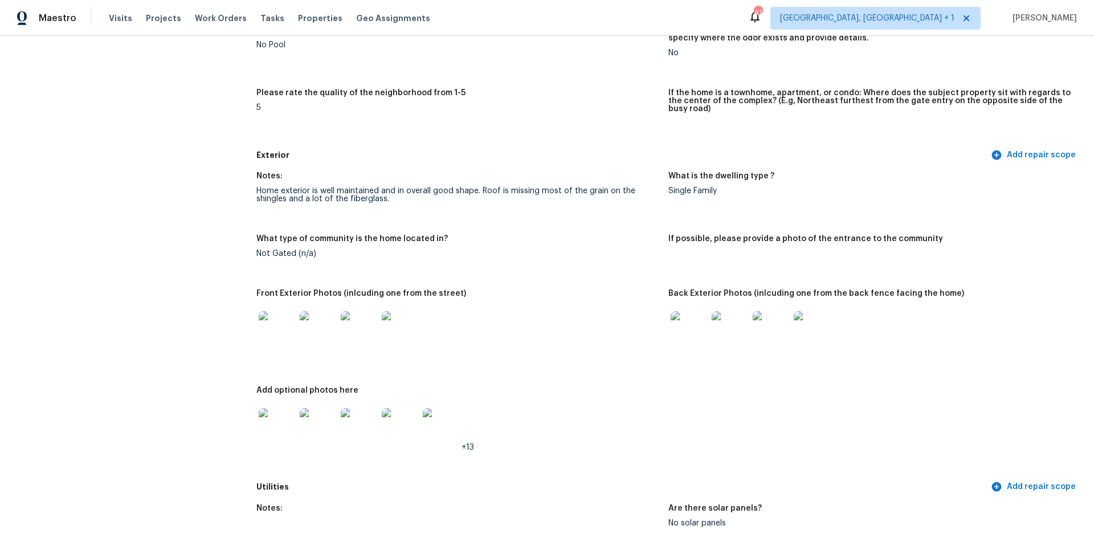
click at [273, 416] on img at bounding box center [277, 426] width 36 height 36
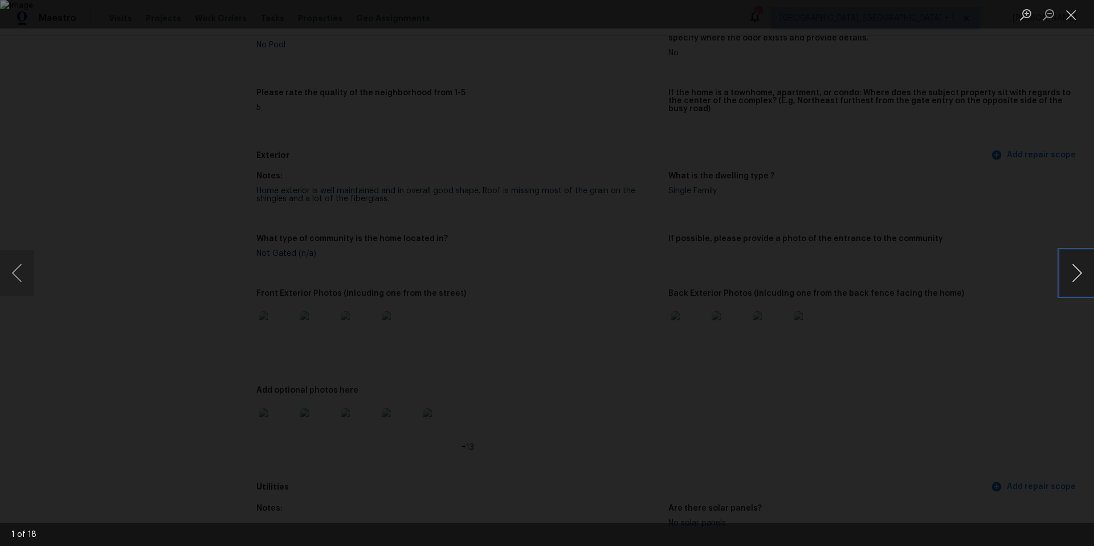
click at [1066, 265] on button "Next image" at bounding box center [1077, 273] width 34 height 46
click at [1071, 273] on button "Next image" at bounding box center [1077, 273] width 34 height 46
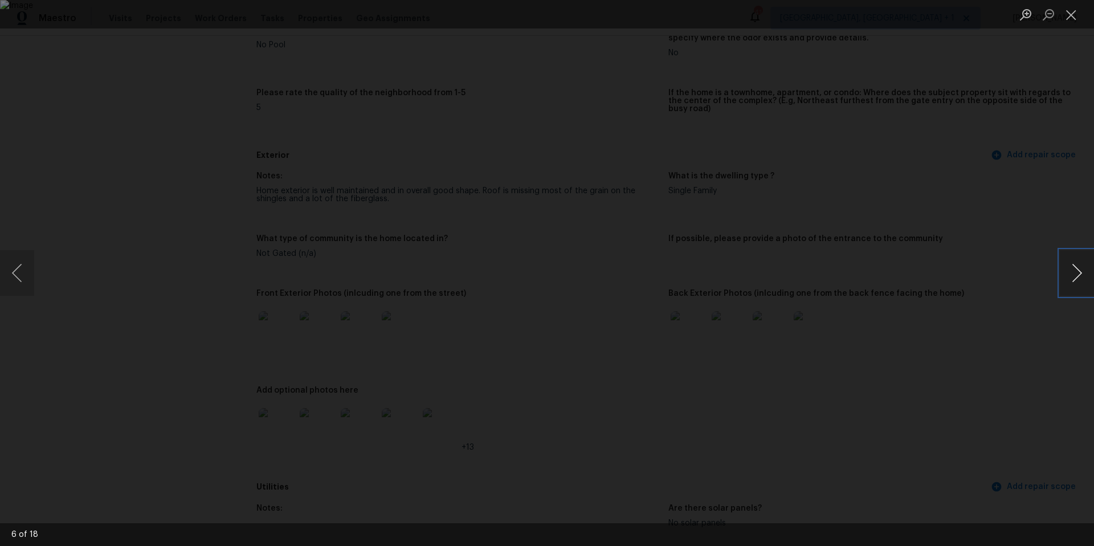
click at [1065, 274] on button "Next image" at bounding box center [1077, 273] width 34 height 46
click at [1070, 278] on button "Next image" at bounding box center [1077, 273] width 34 height 46
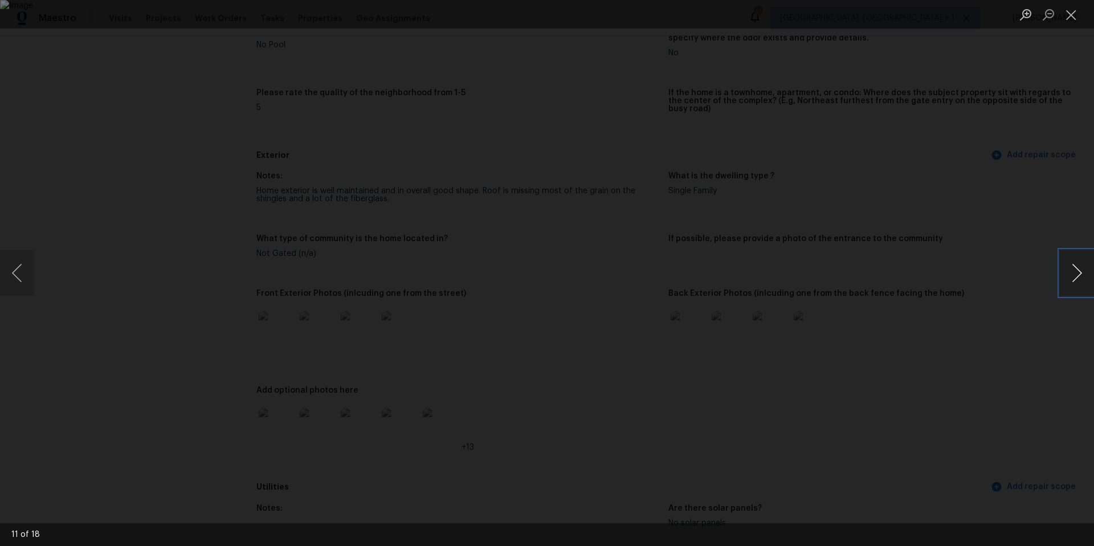
click at [1071, 278] on button "Next image" at bounding box center [1077, 273] width 34 height 46
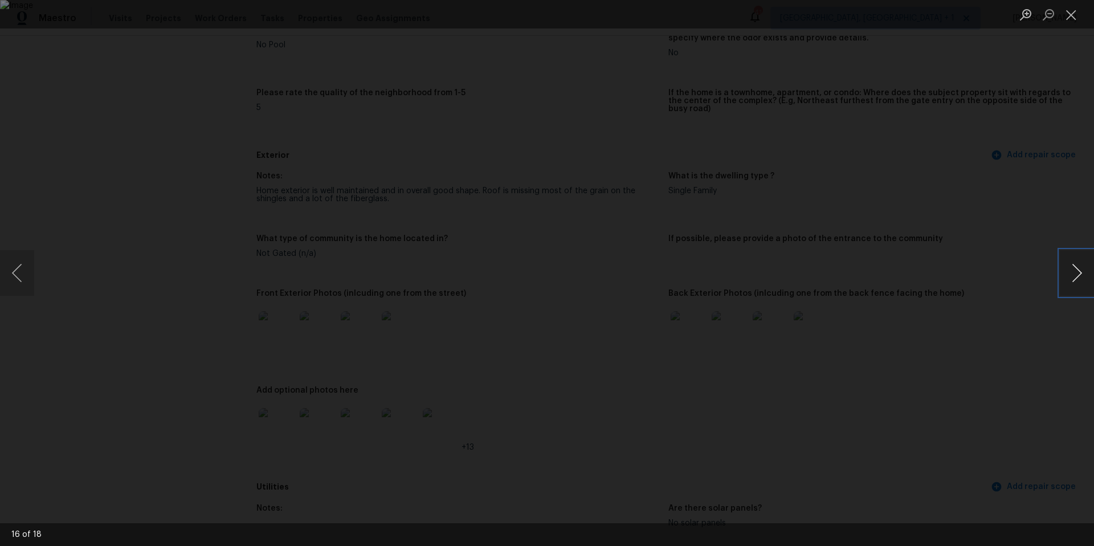
click at [1071, 278] on button "Next image" at bounding box center [1077, 273] width 34 height 46
click at [1070, 279] on button "Next image" at bounding box center [1077, 273] width 34 height 46
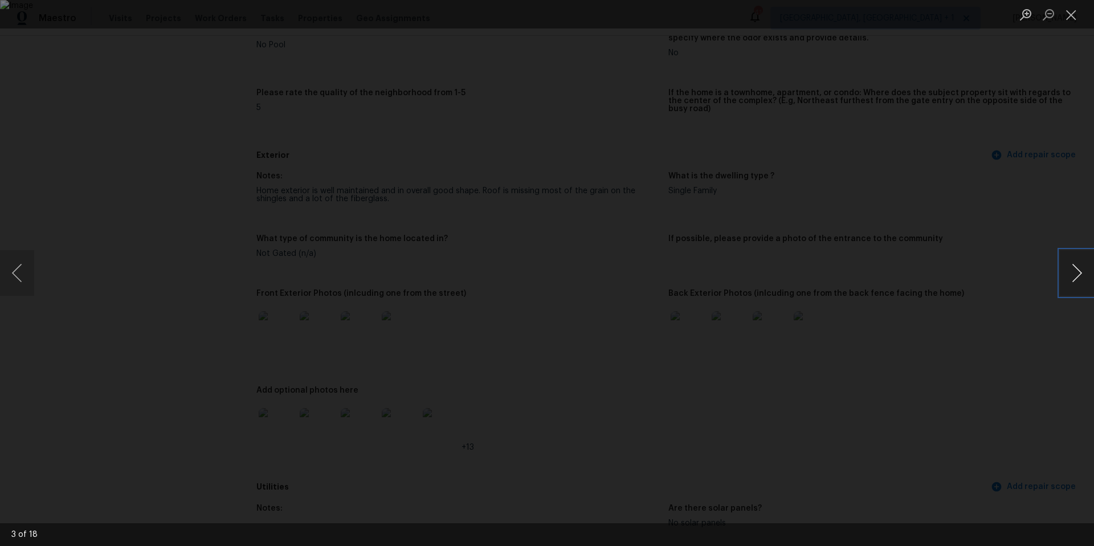
click at [1067, 283] on button "Next image" at bounding box center [1077, 273] width 34 height 46
click at [1065, 281] on button "Next image" at bounding box center [1077, 273] width 34 height 46
click at [1007, 388] on div "Lightbox" at bounding box center [547, 273] width 1094 height 546
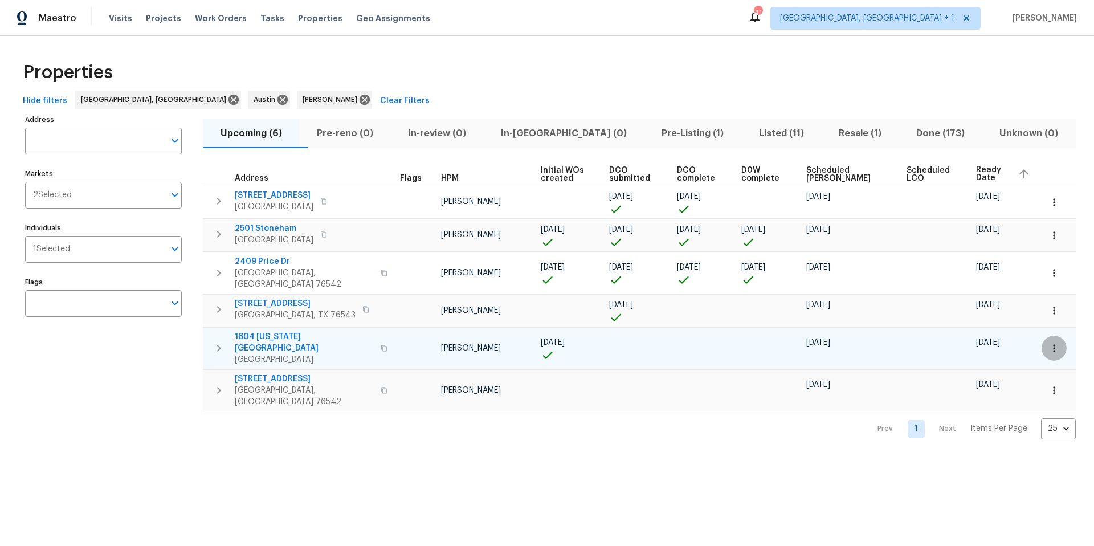
click at [1048, 342] on icon "button" at bounding box center [1053, 347] width 11 height 11
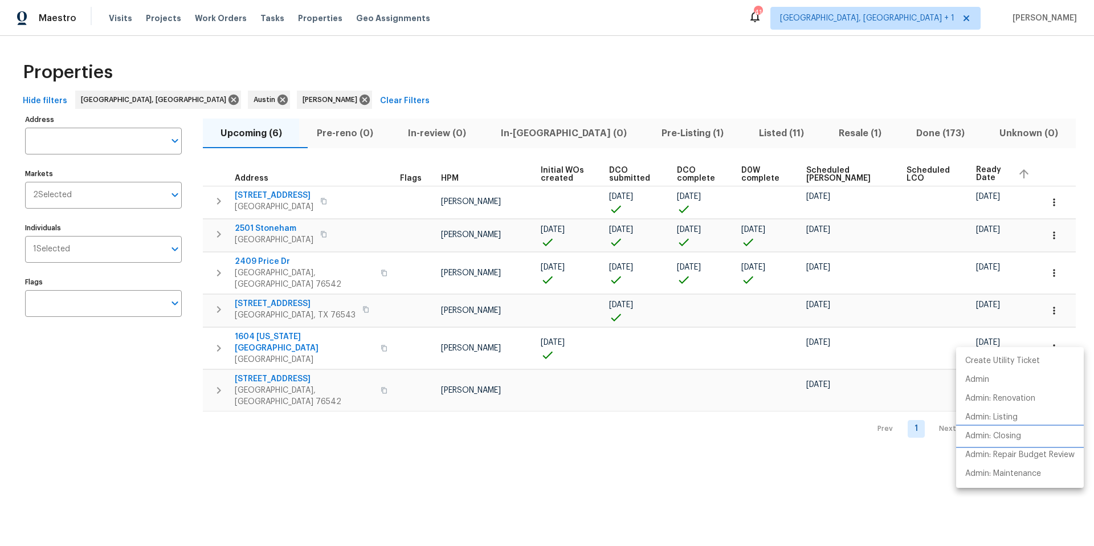
click at [992, 437] on p "Admin: Closing" at bounding box center [993, 436] width 56 height 12
